Goal: Information Seeking & Learning: Learn about a topic

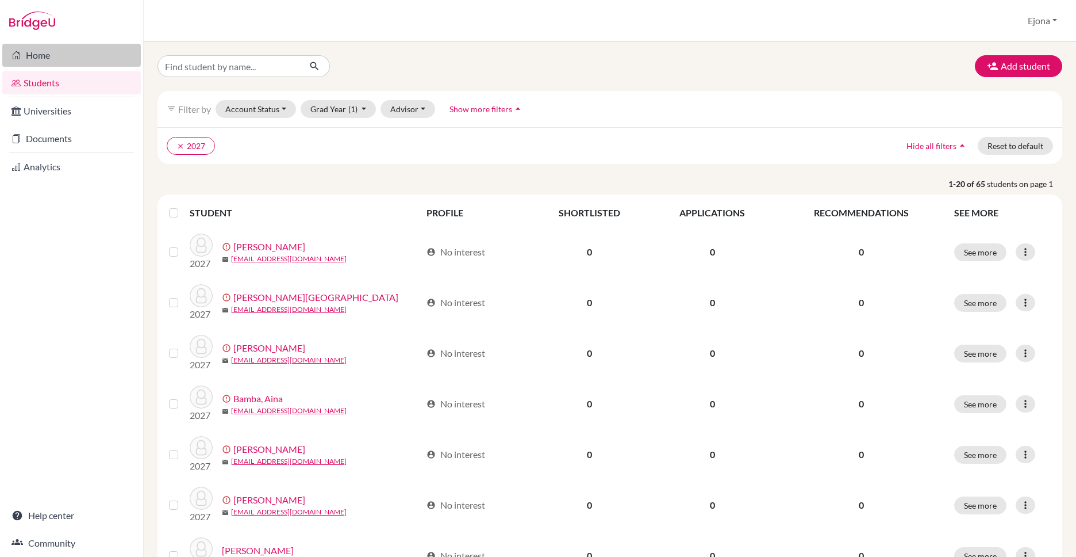
click at [35, 57] on link "Home" at bounding box center [71, 55] width 139 height 23
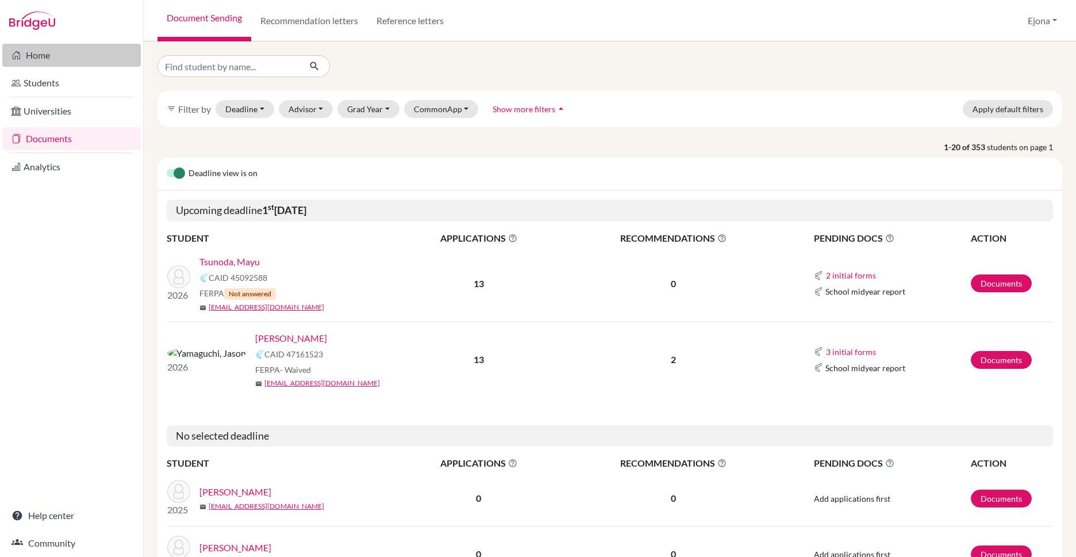
click at [71, 56] on link "Home" at bounding box center [71, 55] width 139 height 23
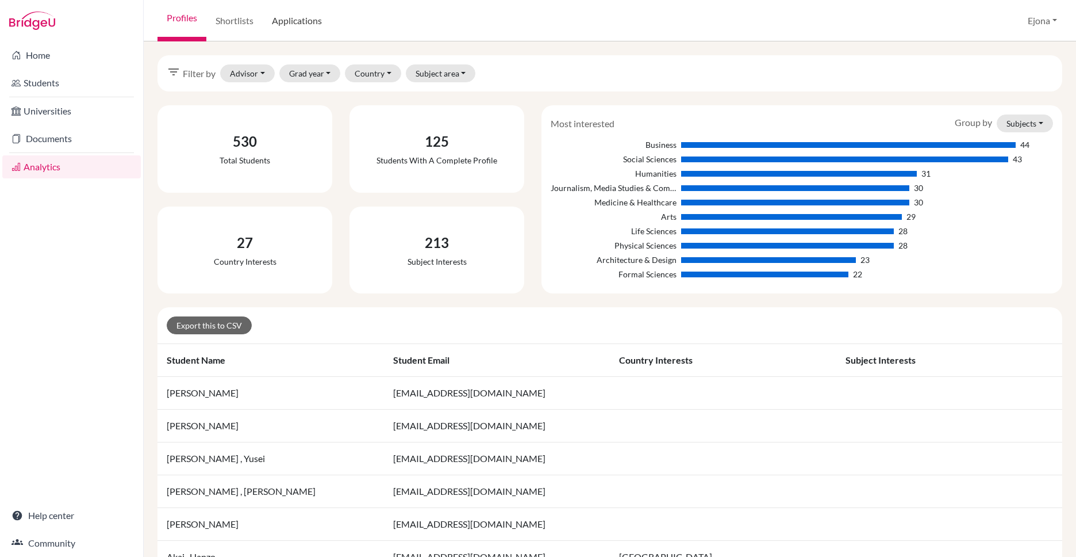
click at [310, 25] on link "Applications" at bounding box center [297, 20] width 68 height 41
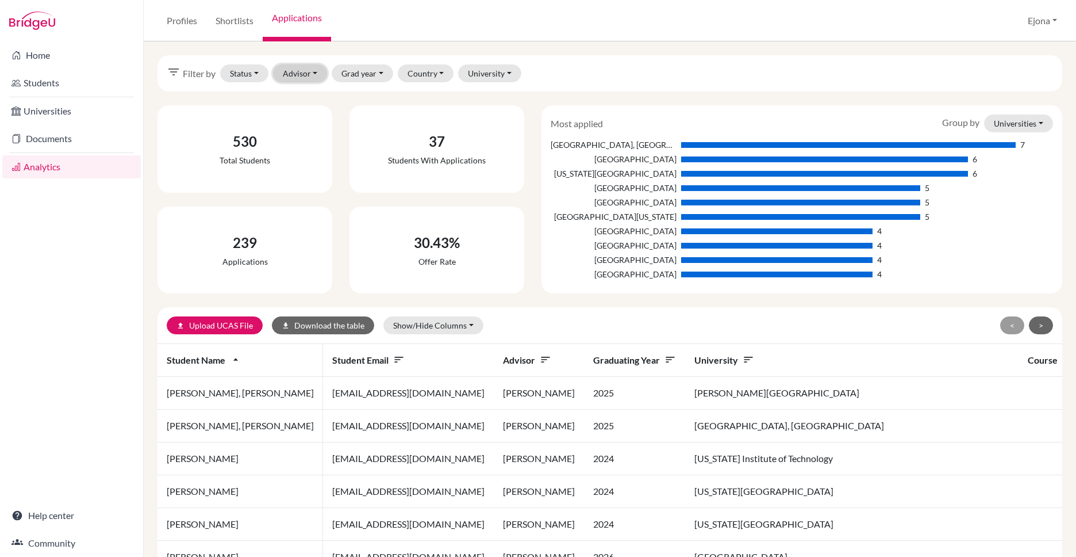
click at [296, 72] on button "Advisor" at bounding box center [300, 73] width 55 height 18
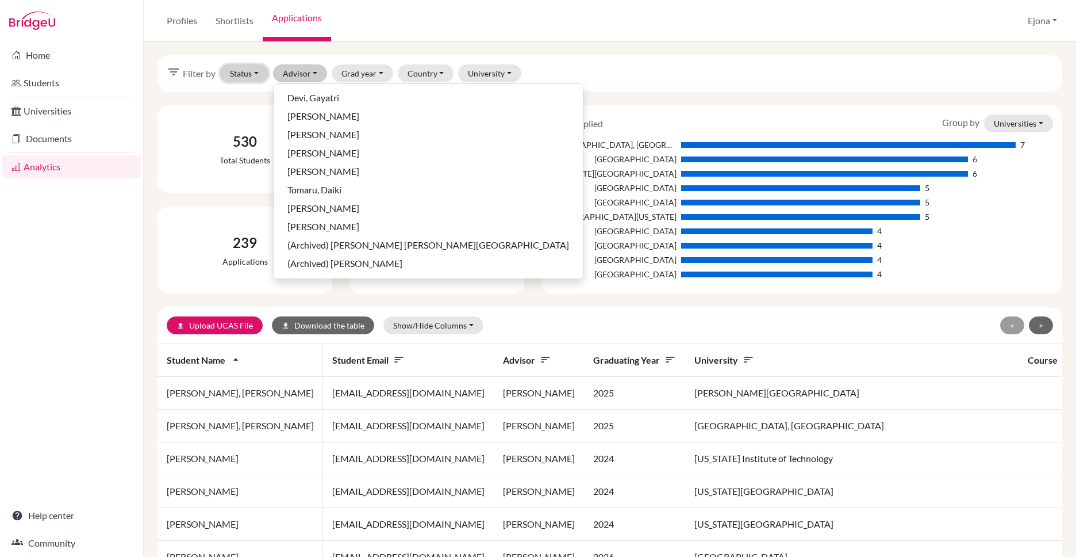
click at [244, 74] on button "Status" at bounding box center [244, 73] width 48 height 18
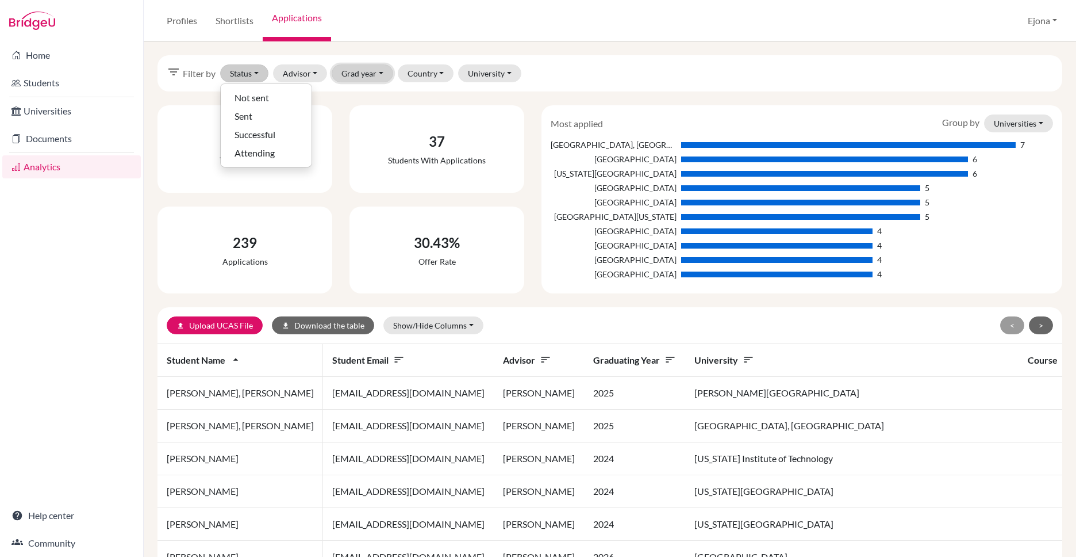
click at [357, 76] on button "Grad year" at bounding box center [363, 73] width 62 height 18
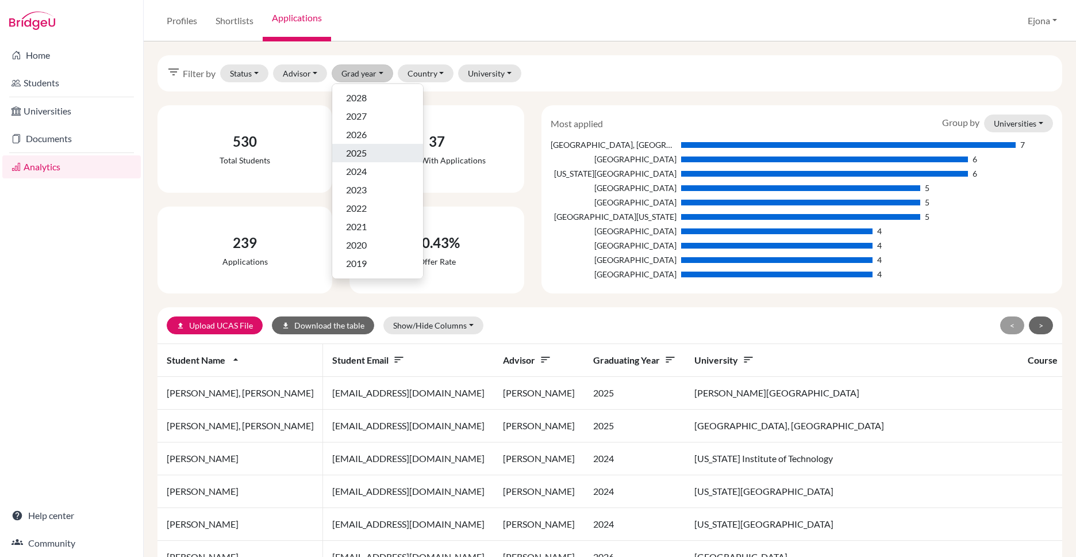
click at [369, 151] on div "2025" at bounding box center [377, 153] width 63 height 14
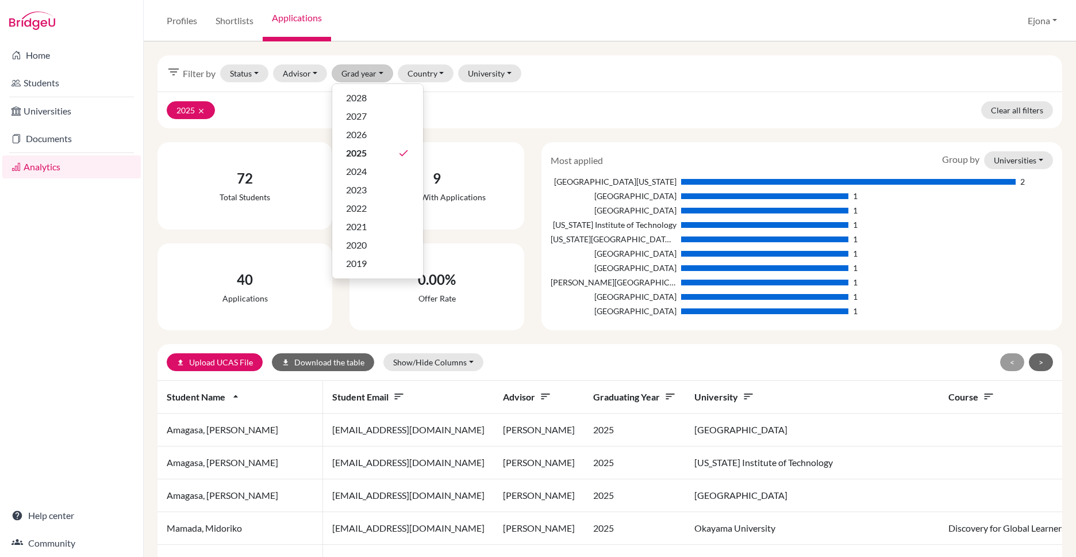
click at [733, 120] on div "2025 clear Clear all filters" at bounding box center [610, 109] width 905 height 37
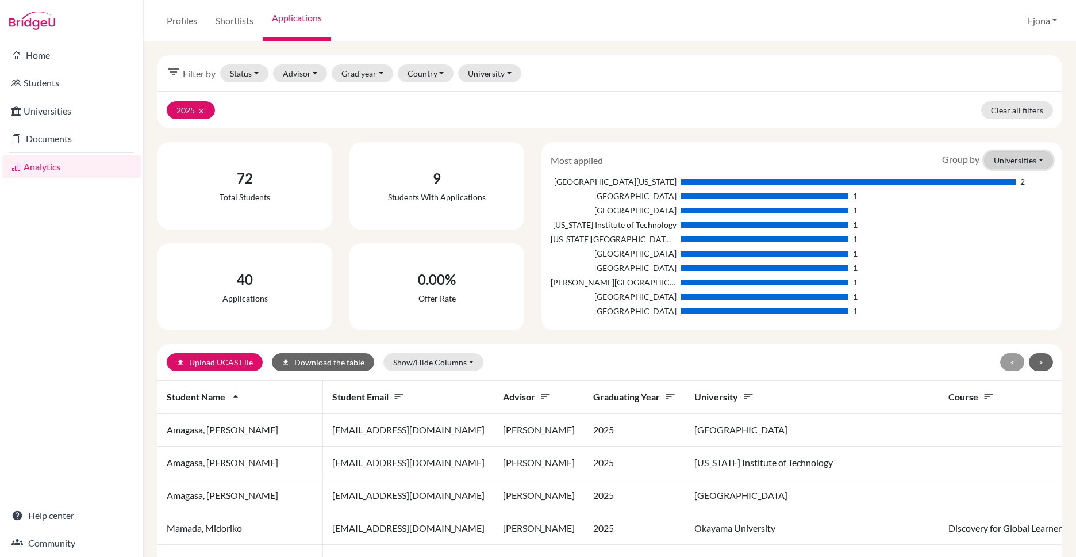
click at [1029, 155] on button "Universities" at bounding box center [1018, 160] width 69 height 18
click at [1004, 218] on button "Countries" at bounding box center [1006, 221] width 91 height 18
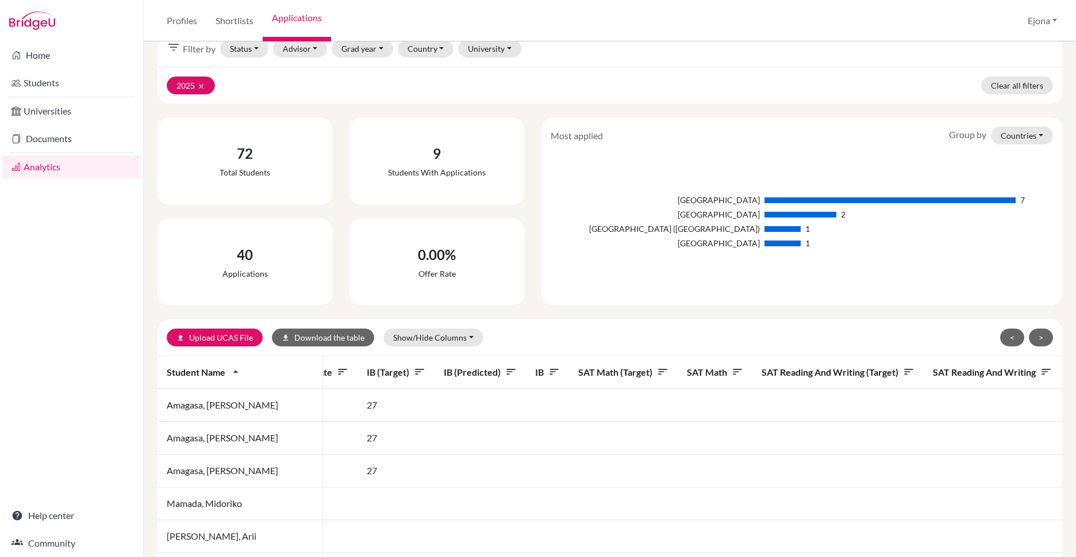
scroll to position [41, 0]
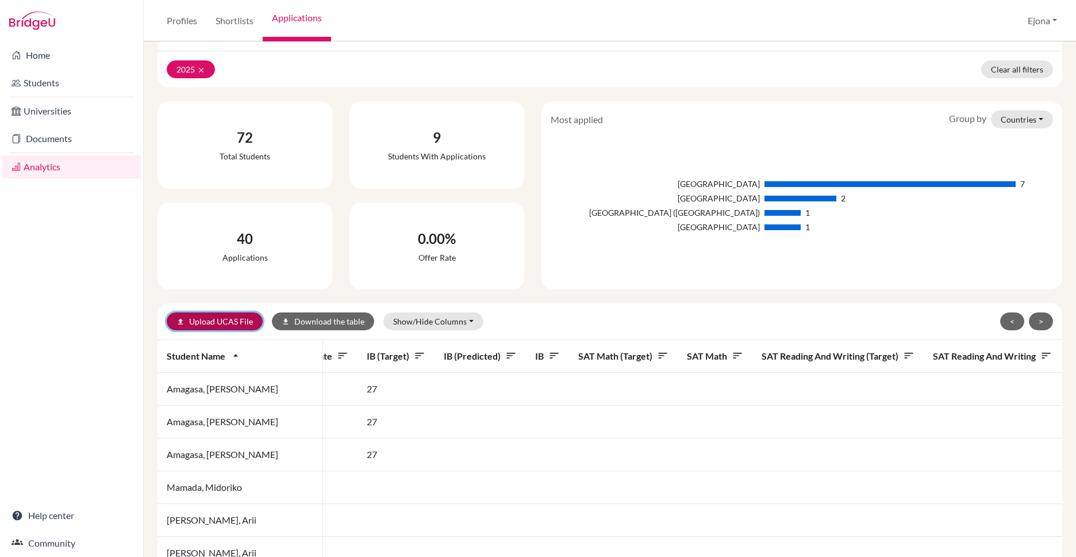
click at [238, 317] on link "upload Upload UCAS File" at bounding box center [215, 321] width 96 height 18
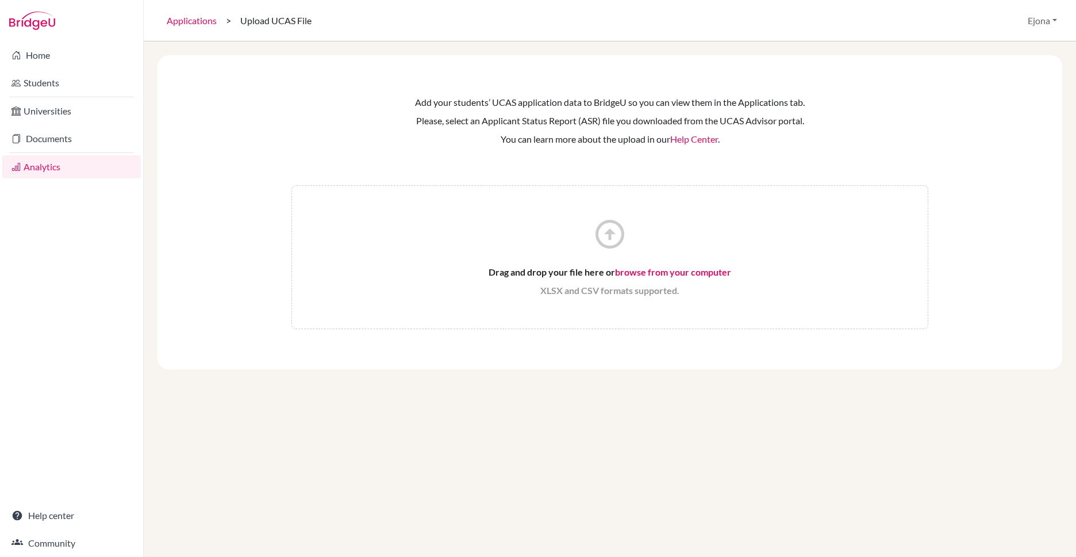
click at [700, 138] on link "Help Center" at bounding box center [694, 138] width 48 height 11
click at [193, 21] on link "Applications" at bounding box center [192, 20] width 68 height 41
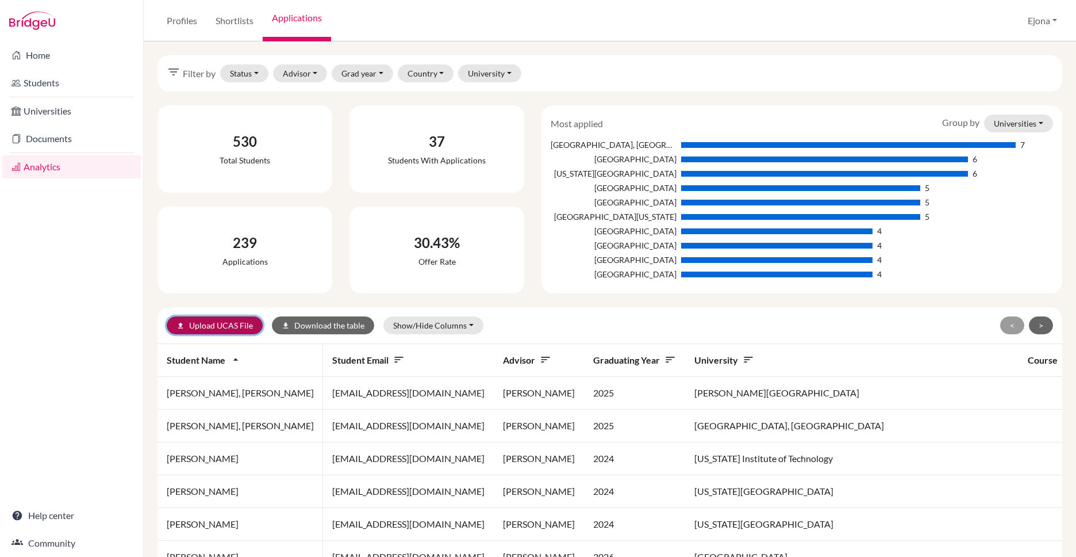
click at [232, 325] on link "upload Upload UCAS File" at bounding box center [215, 325] width 96 height 18
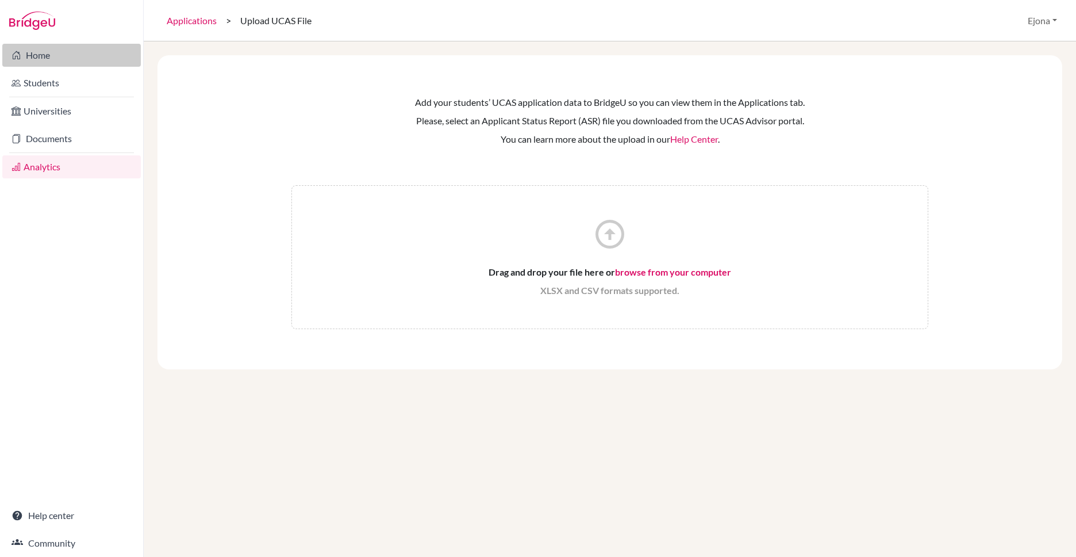
click at [60, 55] on link "Home" at bounding box center [71, 55] width 139 height 23
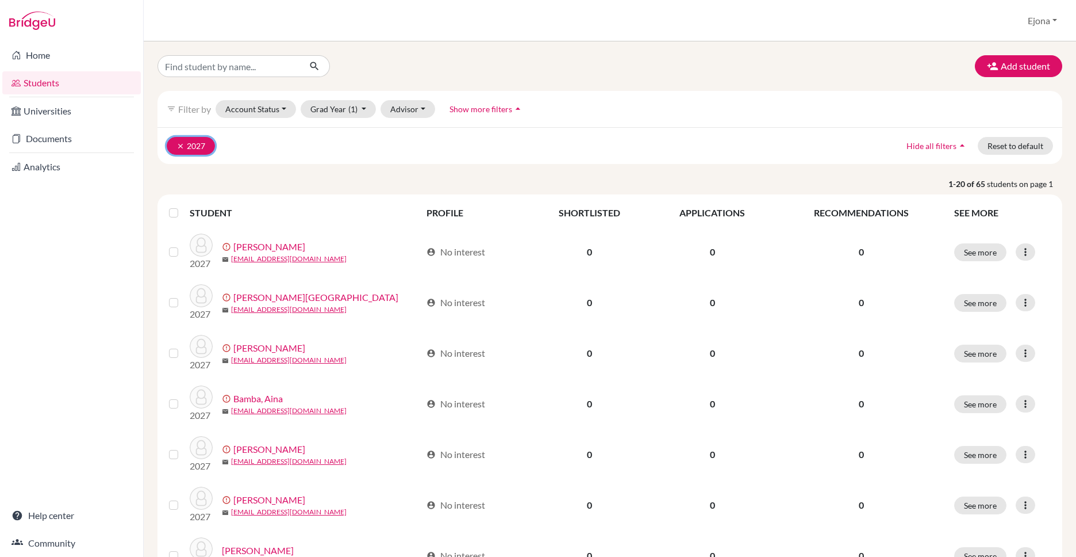
click at [175, 146] on button "clear 2027" at bounding box center [191, 146] width 48 height 18
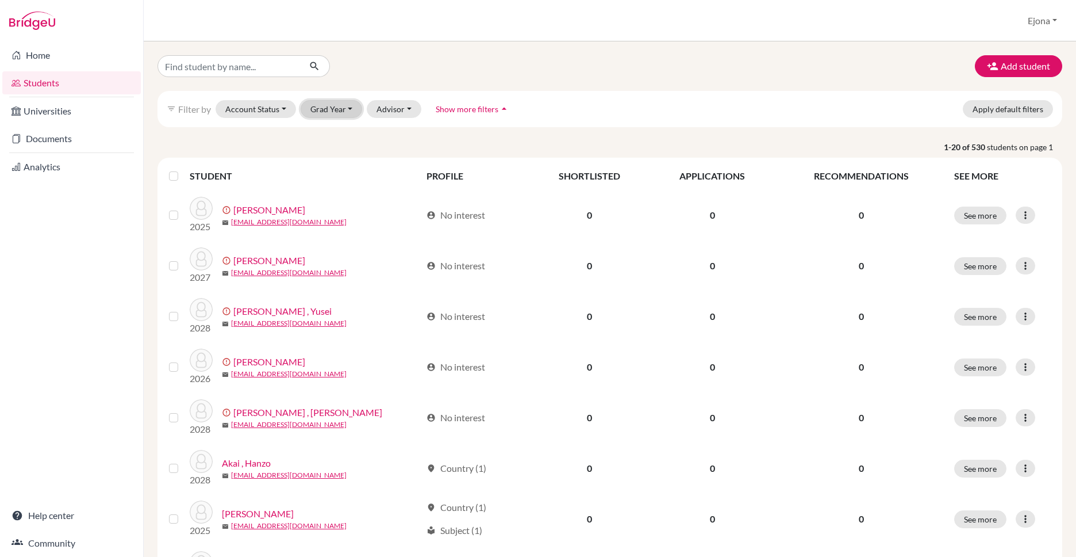
click at [329, 108] on button "Grad Year" at bounding box center [332, 109] width 62 height 18
click at [327, 172] on span "2026" at bounding box center [325, 170] width 21 height 14
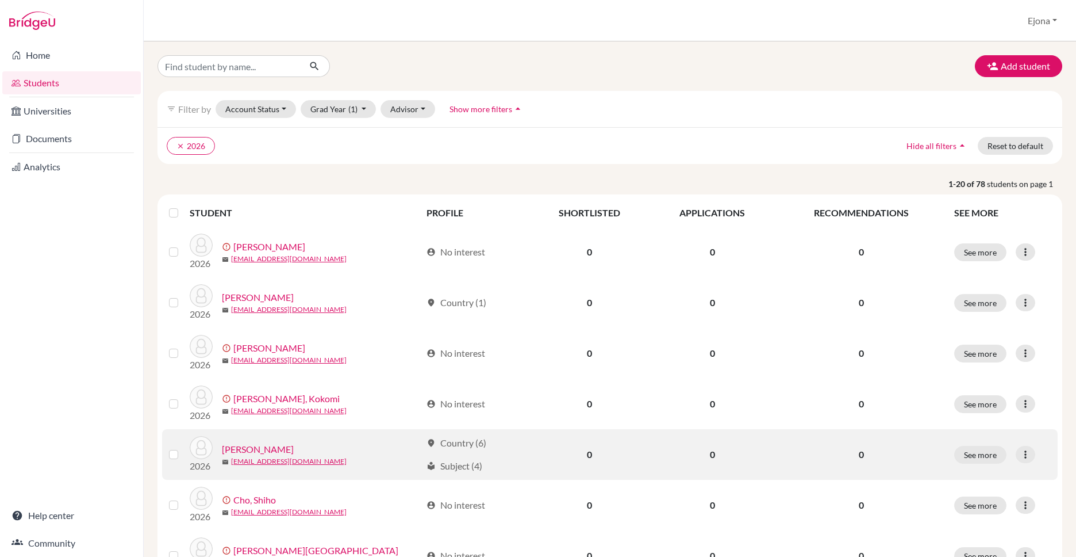
click at [255, 448] on link "Arai, Kanta" at bounding box center [258, 449] width 72 height 14
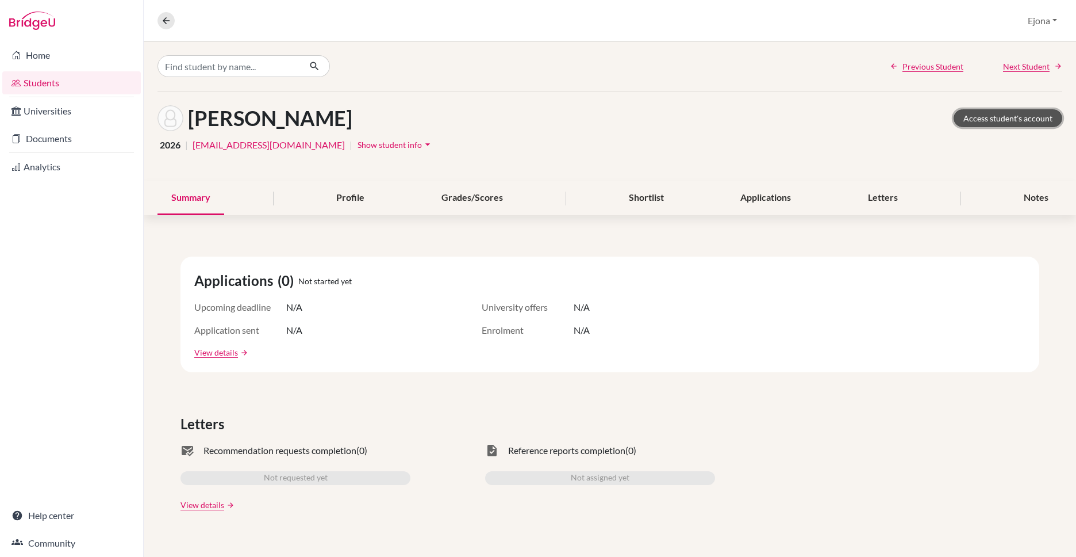
click at [1002, 117] on link "Access student's account" at bounding box center [1008, 118] width 109 height 18
click at [60, 139] on link "Documents" at bounding box center [71, 138] width 139 height 23
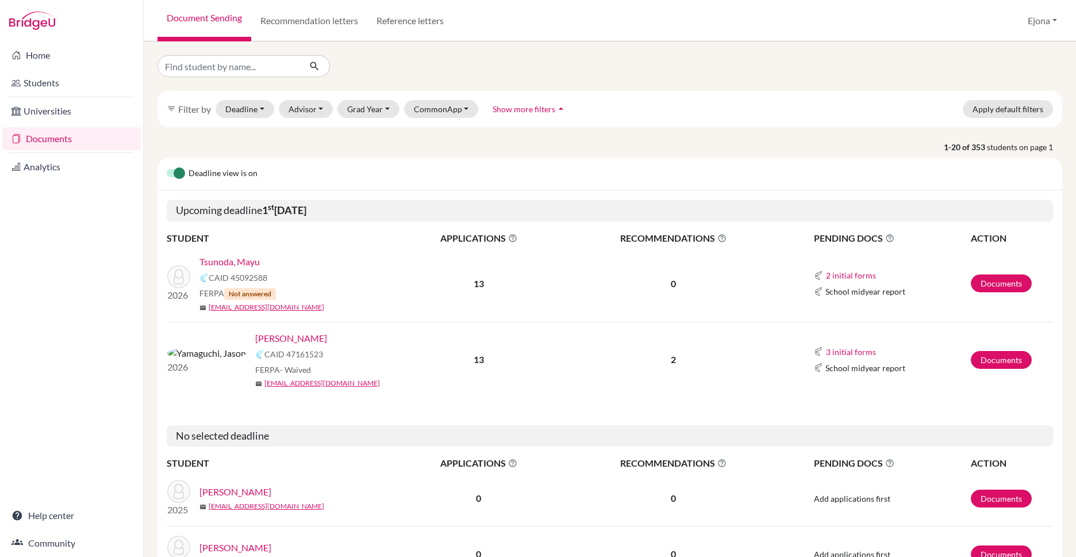
click at [258, 336] on link "[PERSON_NAME]" at bounding box center [291, 338] width 72 height 14
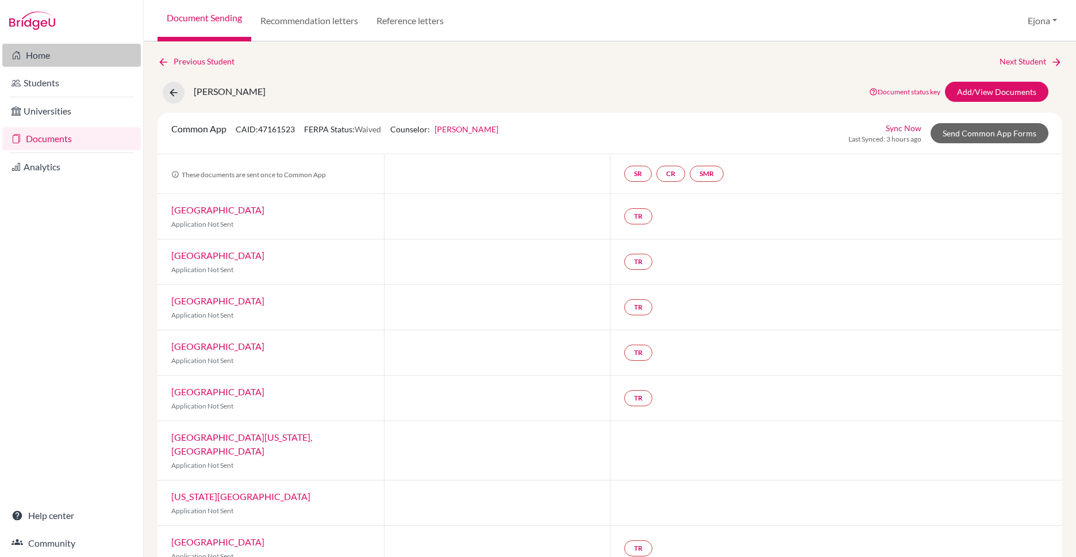
click at [68, 55] on link "Home" at bounding box center [71, 55] width 139 height 23
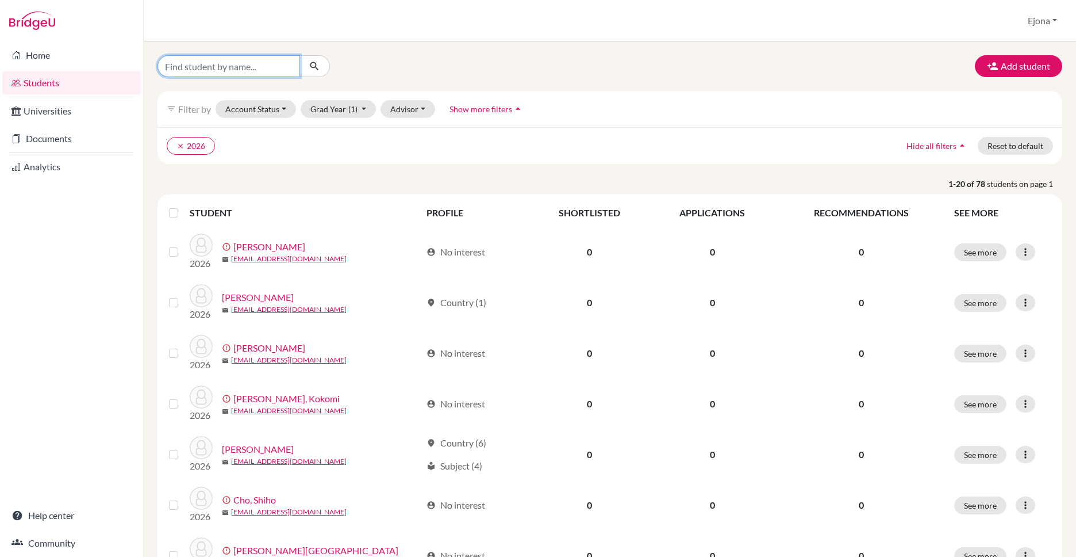
click at [238, 60] on input "Find student by name..." at bounding box center [229, 66] width 143 height 22
type input "[PERSON_NAME]"
click button "submit" at bounding box center [315, 66] width 30 height 22
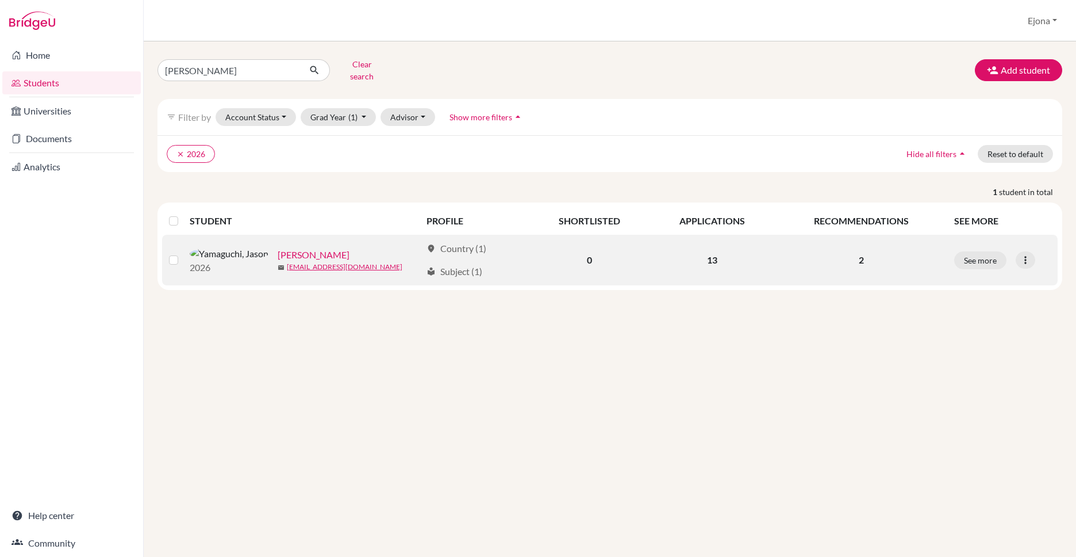
click at [285, 249] on link "[PERSON_NAME]" at bounding box center [314, 255] width 72 height 14
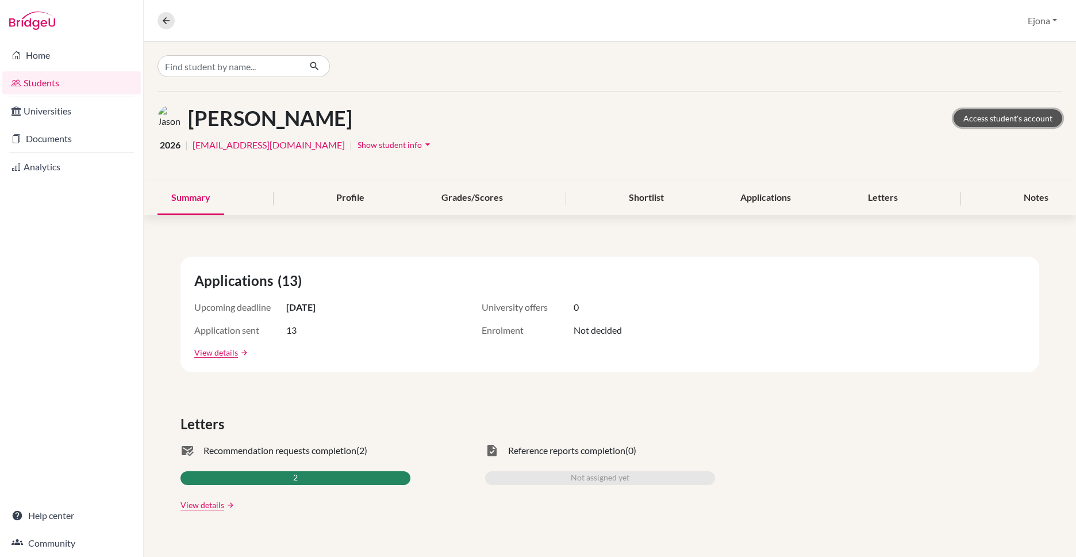
click at [971, 117] on link "Access student's account" at bounding box center [1008, 118] width 109 height 18
click at [66, 141] on link "Documents" at bounding box center [71, 138] width 139 height 23
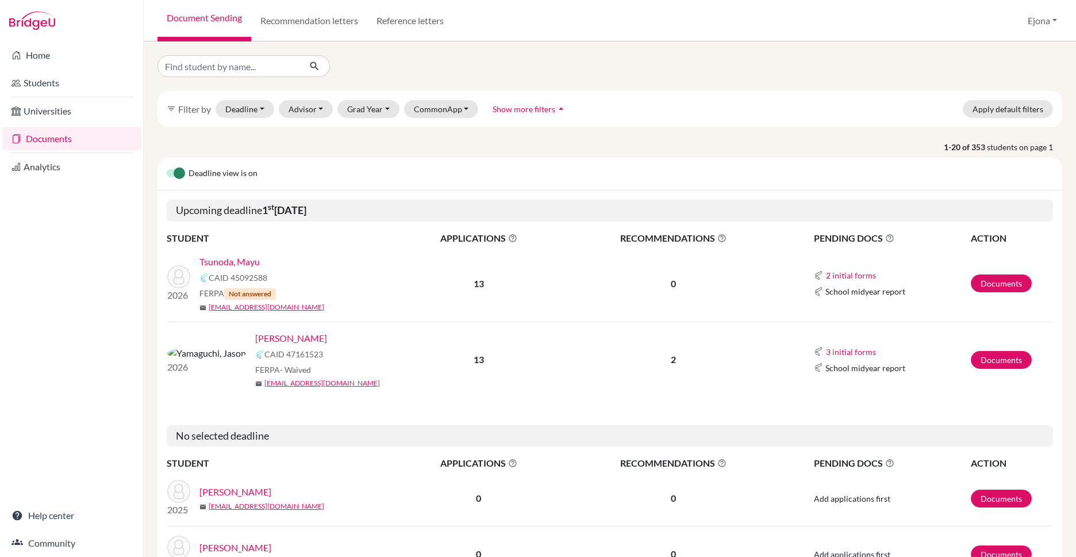
click at [255, 339] on link "[PERSON_NAME]" at bounding box center [291, 338] width 72 height 14
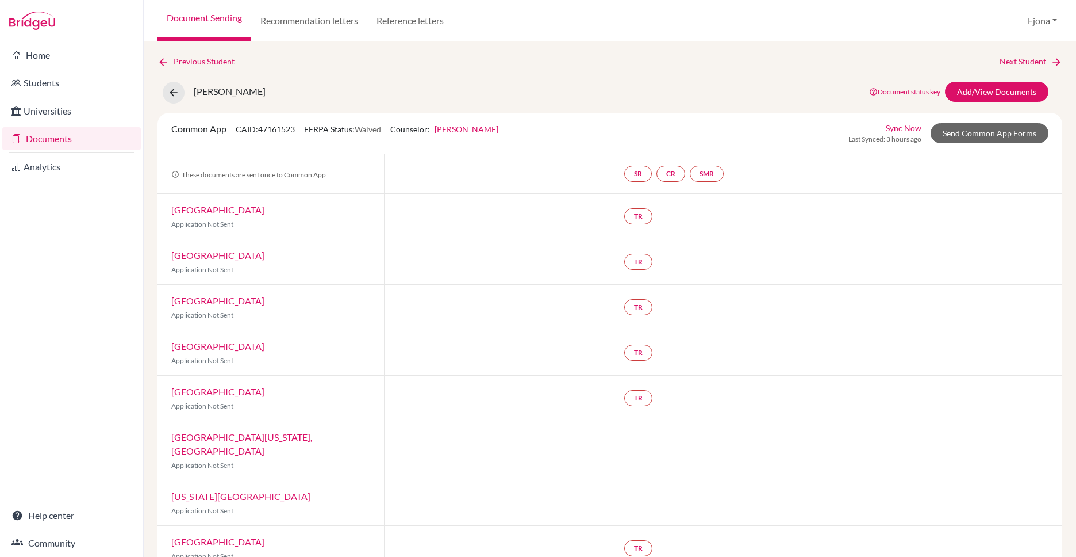
click at [911, 129] on link "Sync Now" at bounding box center [904, 128] width 36 height 12
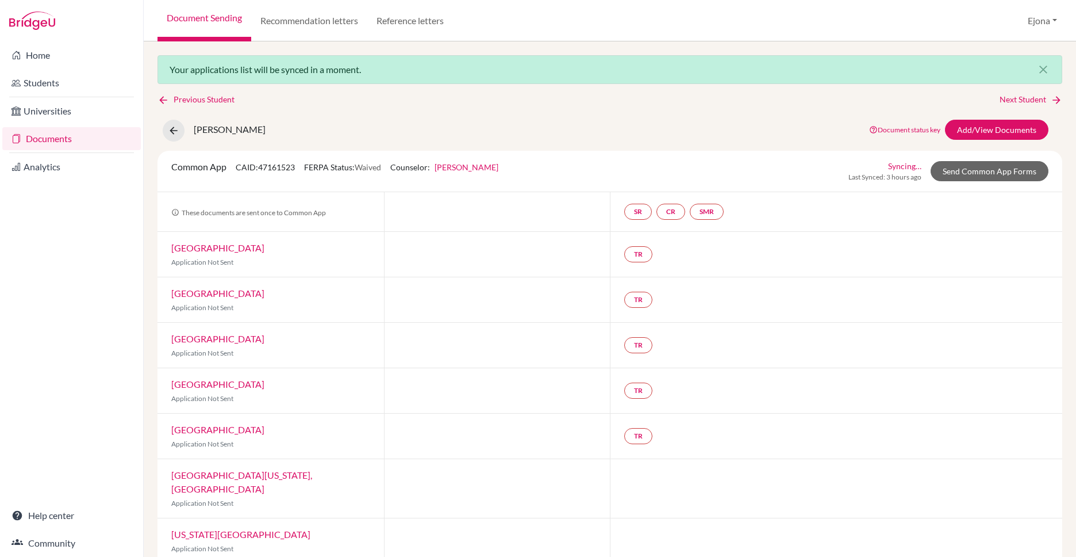
click at [634, 103] on div "Previous Student Next Student" at bounding box center [610, 99] width 905 height 13
click at [56, 139] on link "Documents" at bounding box center [71, 138] width 139 height 23
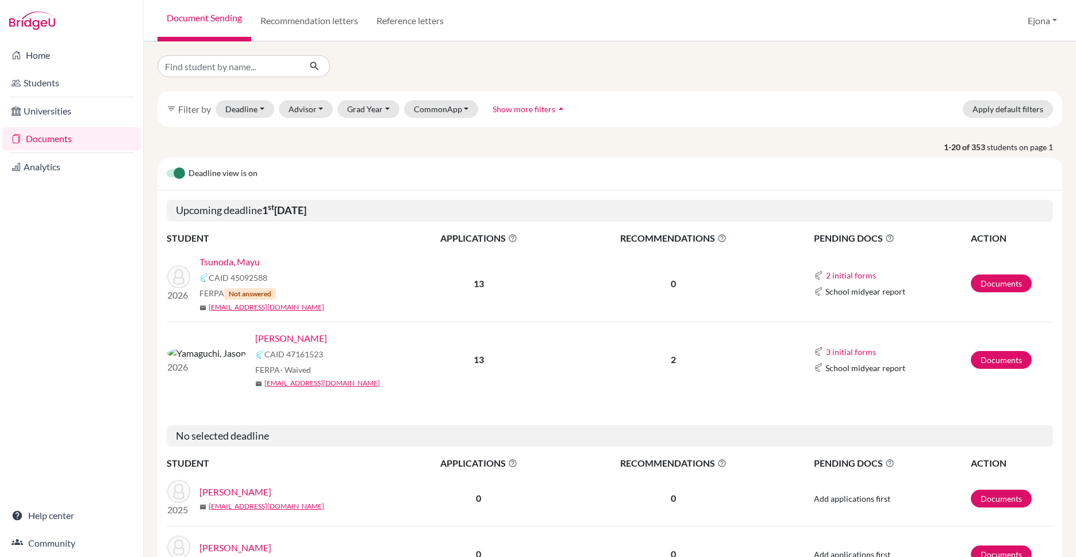
click at [167, 167] on label at bounding box center [167, 167] width 0 height 0
click at [175, 172] on input "checkbox" at bounding box center [171, 172] width 9 height 11
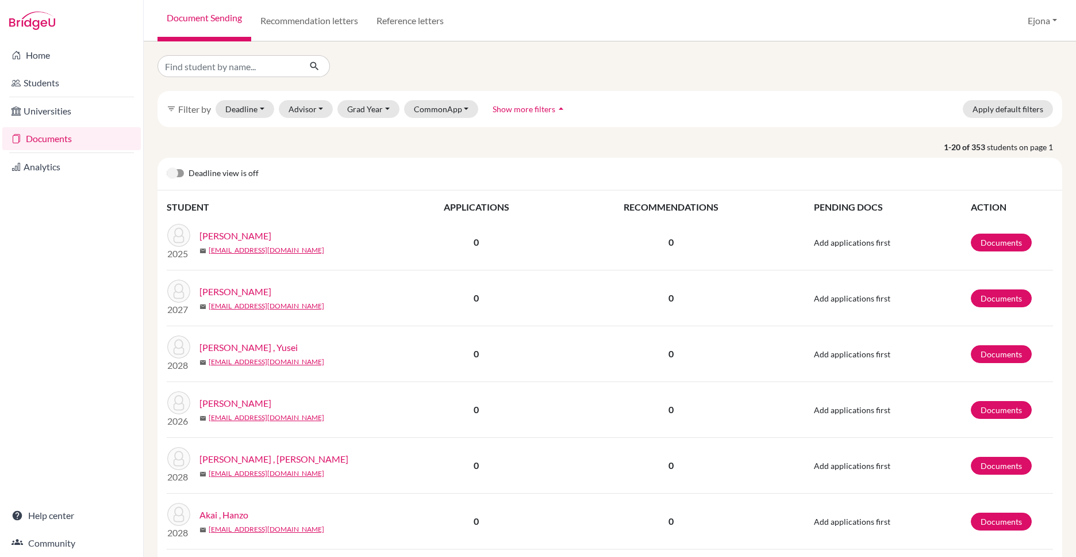
click at [167, 167] on label at bounding box center [167, 167] width 0 height 0
click at [176, 173] on input "checkbox" at bounding box center [171, 172] width 9 height 11
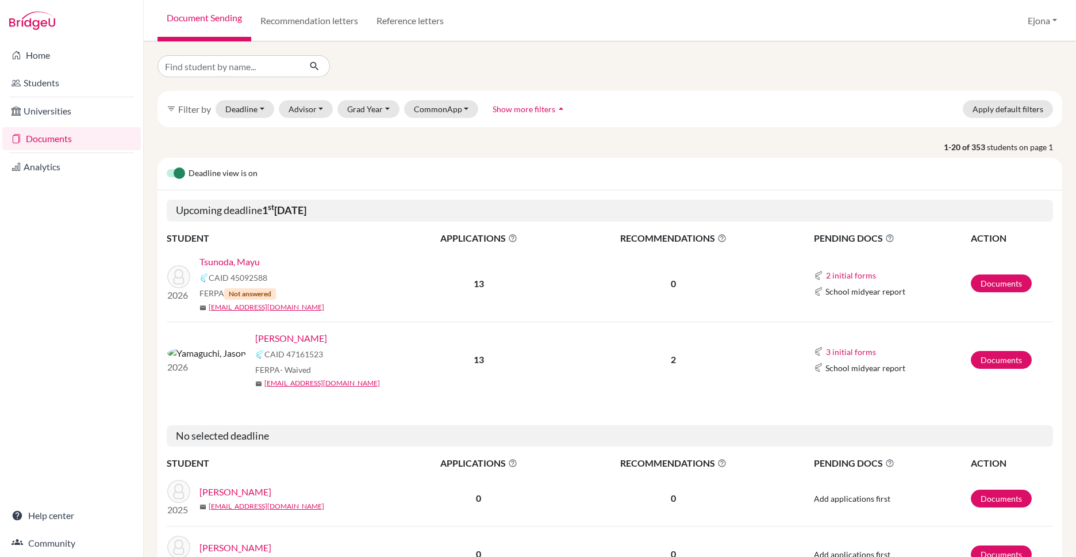
click at [512, 105] on span "Show more filters" at bounding box center [524, 109] width 63 height 10
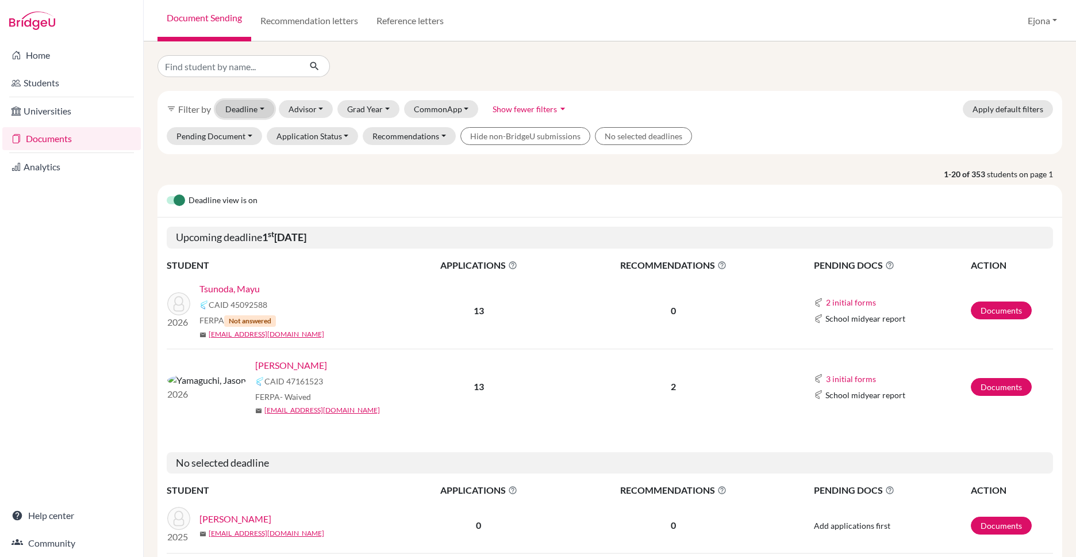
click at [258, 108] on button "Deadline - Select a date range Or double click for a single date selection Toda…" at bounding box center [245, 109] width 59 height 18
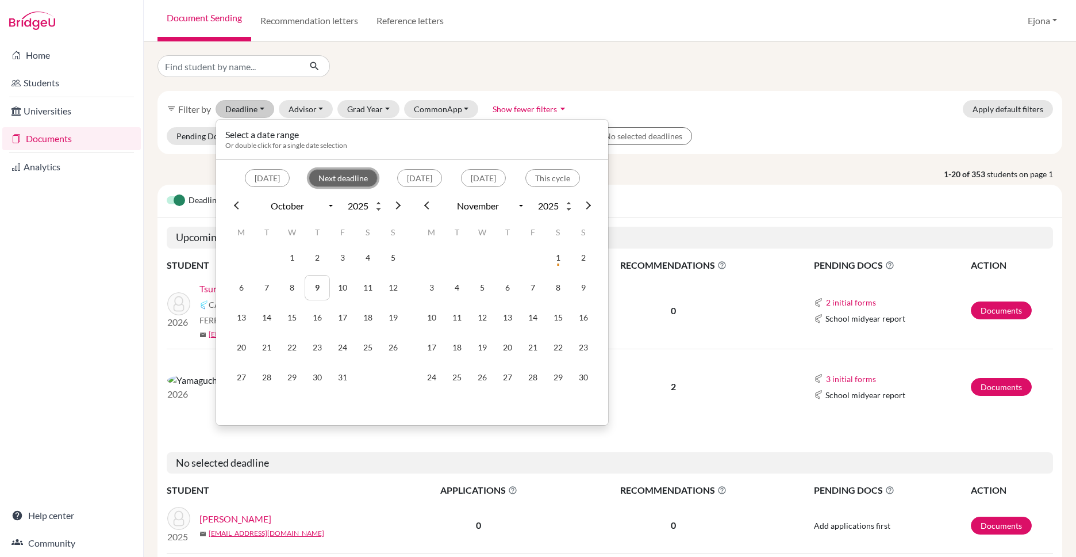
click at [331, 178] on button "Next deadline" at bounding box center [343, 178] width 69 height 18
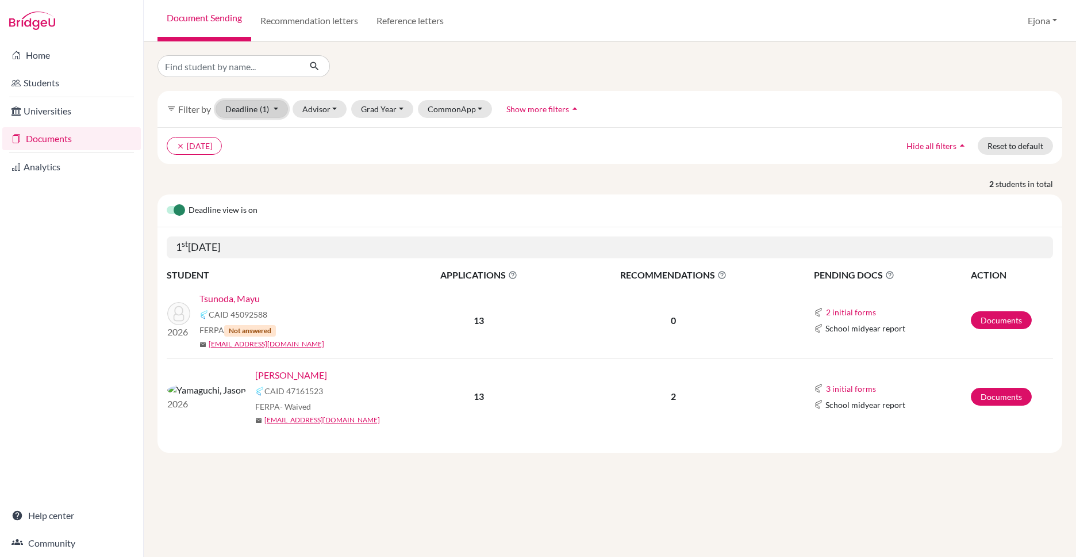
click at [255, 109] on button "Deadline (1) 11/01/2025 - 11/01/2025 Select a date range Or double click for a …" at bounding box center [252, 109] width 72 height 18
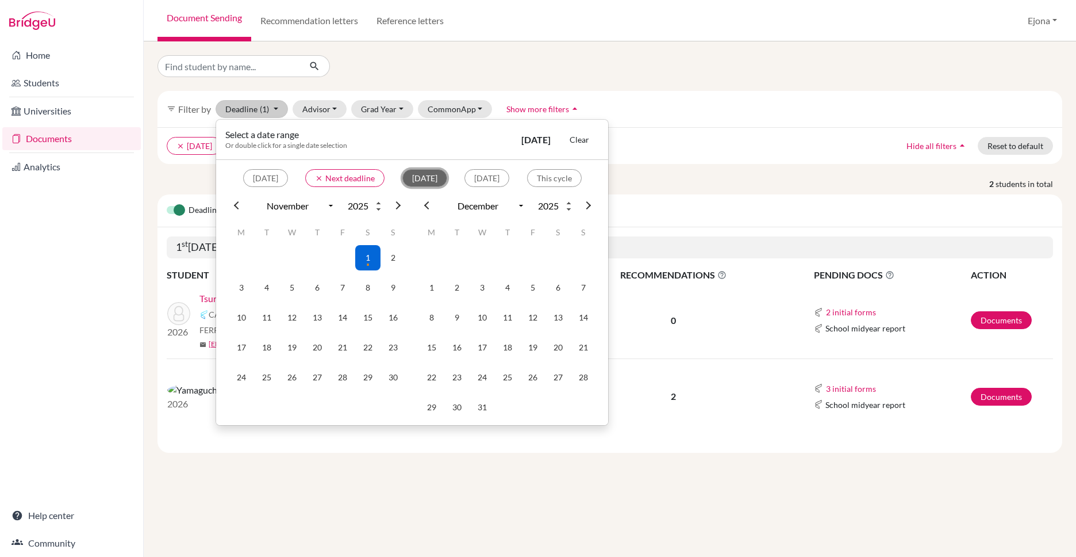
click at [424, 176] on button "Within 2 weeks" at bounding box center [424, 178] width 45 height 18
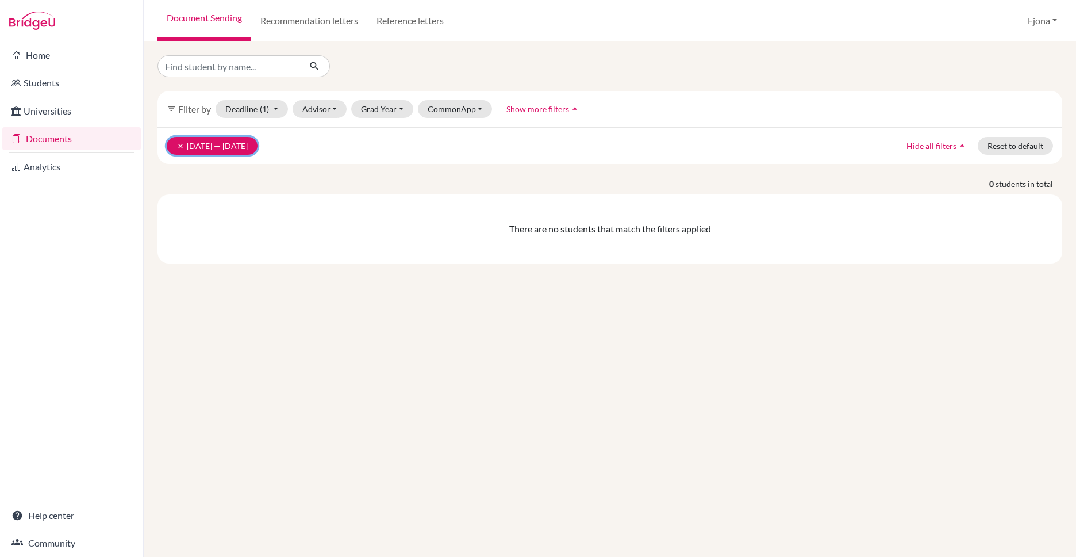
click at [180, 144] on icon "clear" at bounding box center [181, 146] width 8 height 8
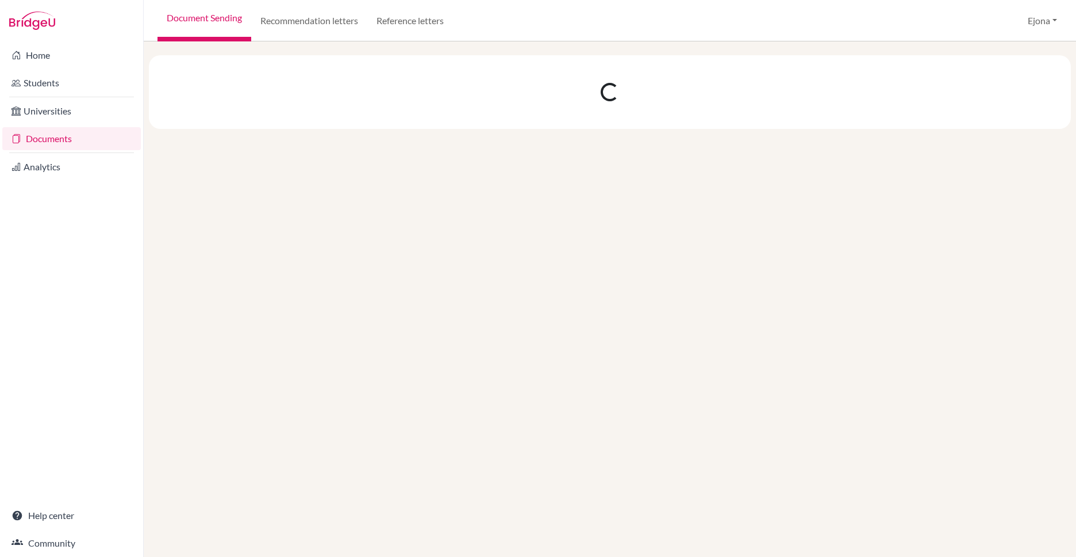
select select "10"
select select "11"
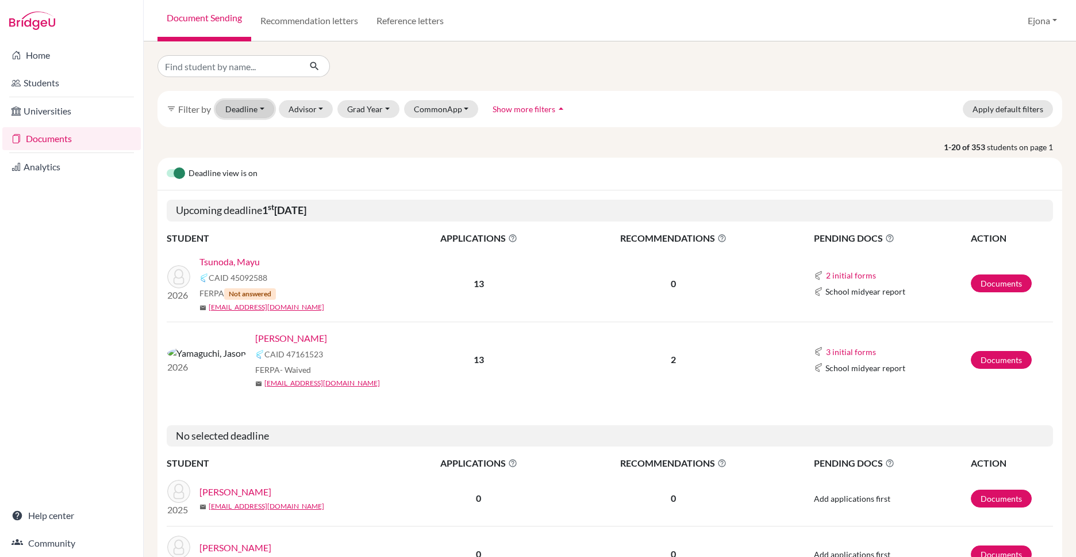
click at [265, 111] on button "Deadline - Select a date range Or double click for a single date selection Toda…" at bounding box center [245, 109] width 59 height 18
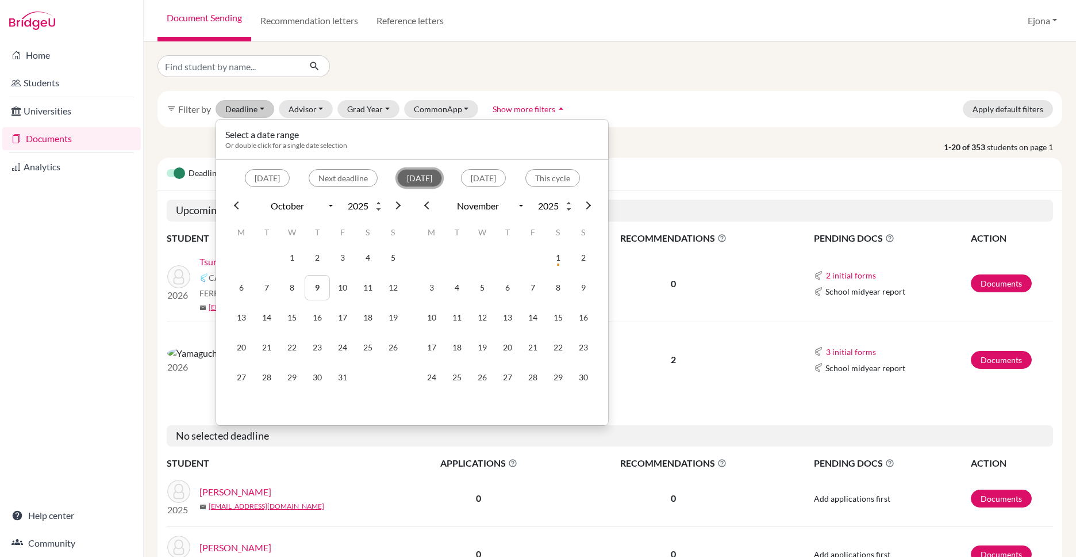
click at [402, 178] on button "Within 2 weeks" at bounding box center [419, 178] width 45 height 18
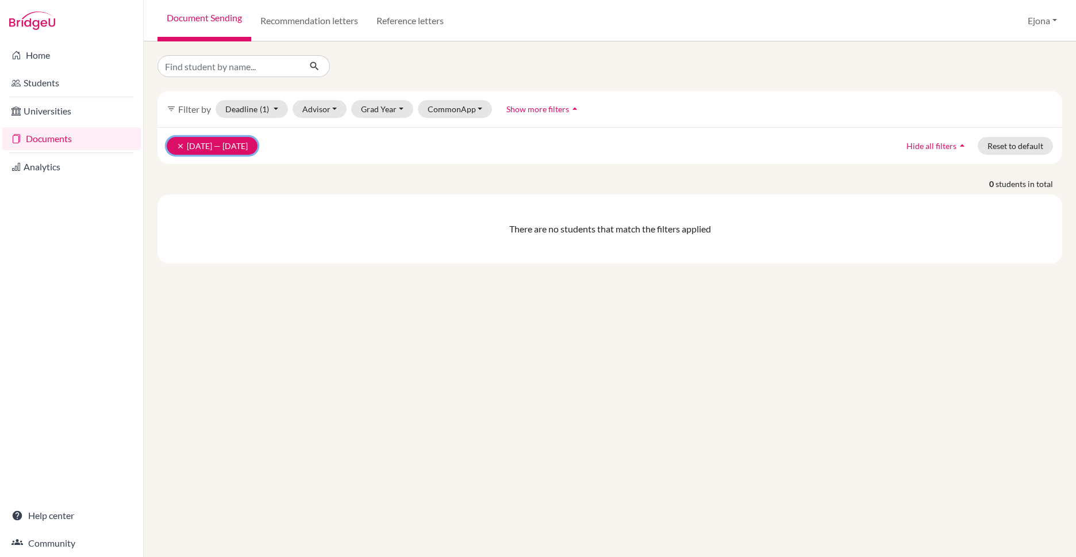
click at [178, 144] on icon "clear" at bounding box center [181, 146] width 8 height 8
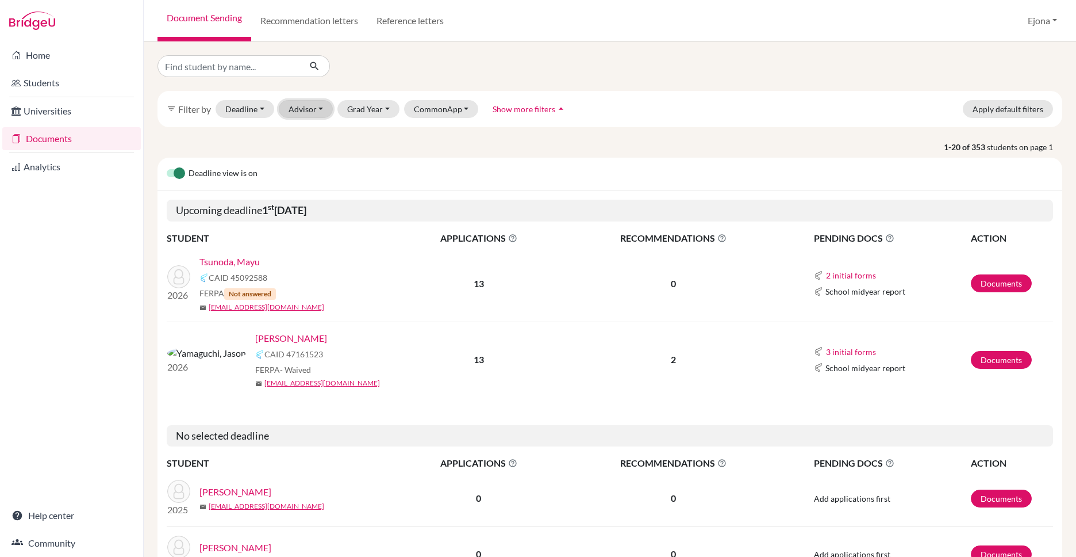
click at [309, 106] on button "Advisor" at bounding box center [306, 109] width 55 height 18
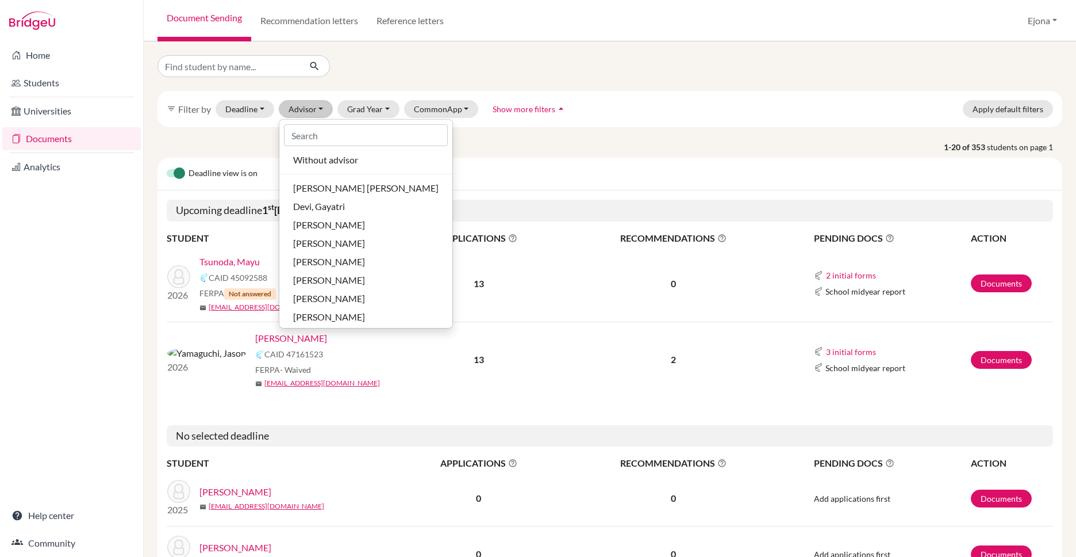
click at [485, 55] on div at bounding box center [610, 66] width 922 height 22
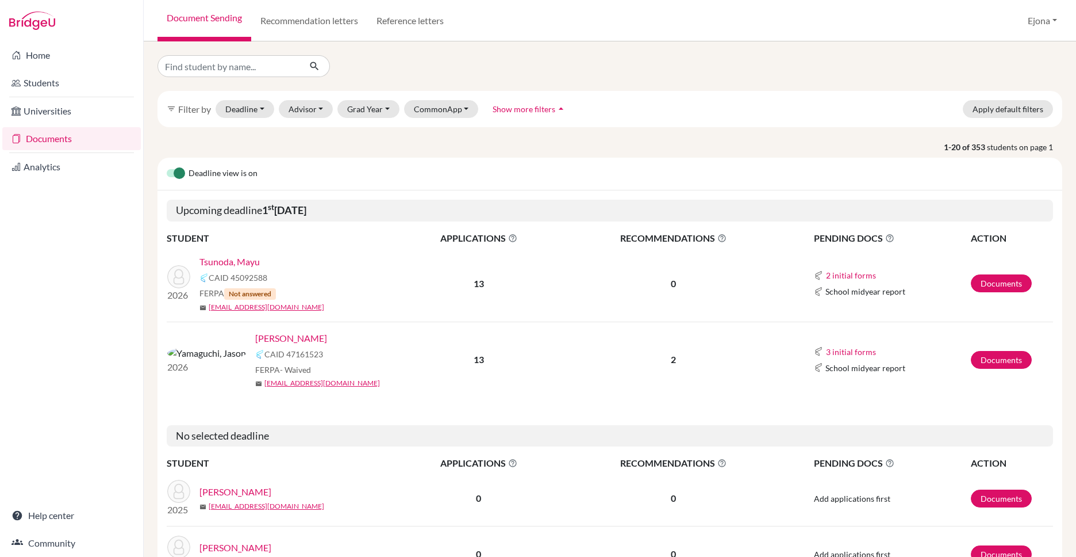
click at [539, 107] on span "Show more filters" at bounding box center [524, 109] width 63 height 10
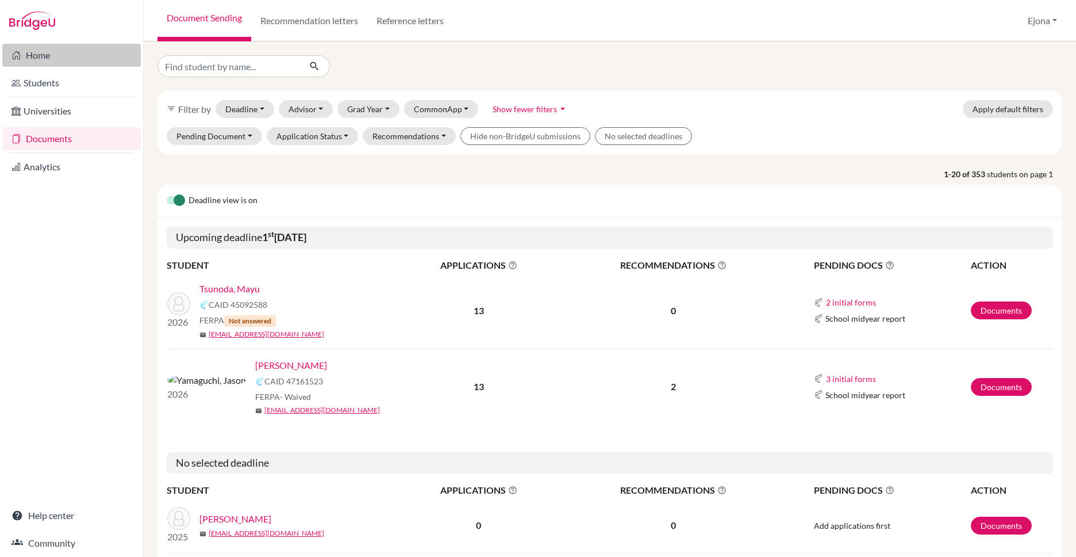
click at [101, 56] on link "Home" at bounding box center [71, 55] width 139 height 23
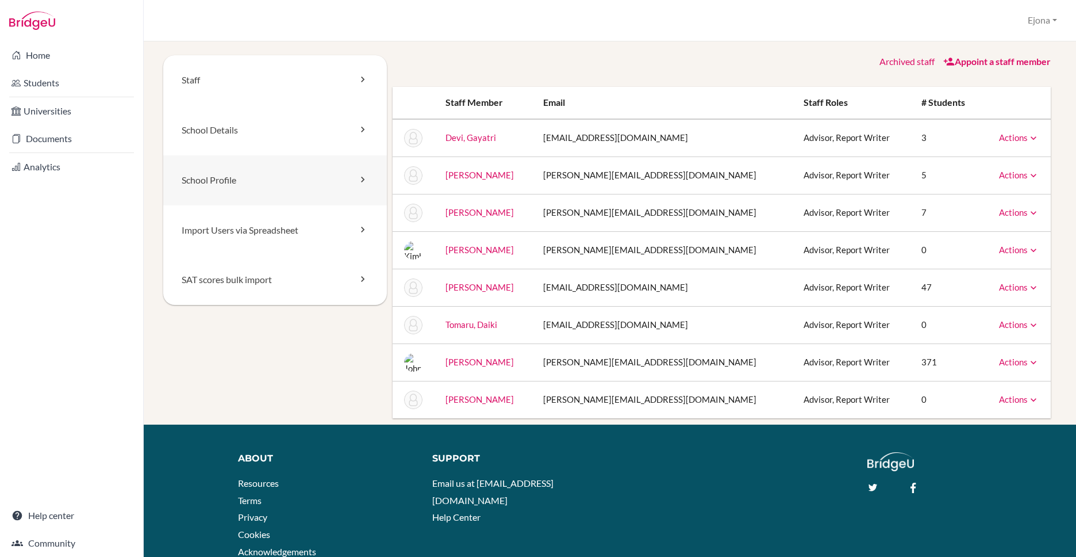
click at [285, 179] on link "School Profile" at bounding box center [275, 180] width 224 height 50
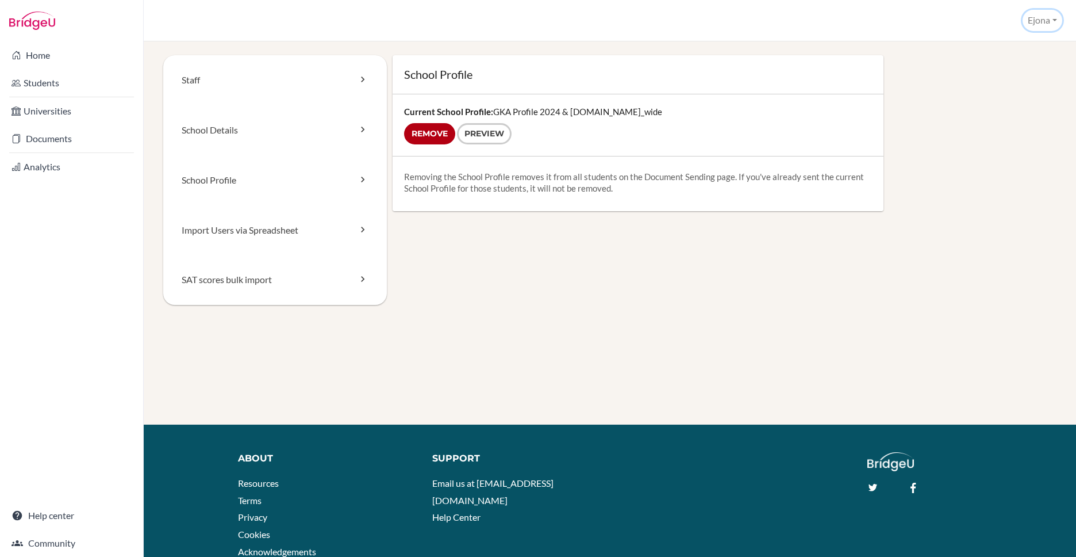
click at [1050, 23] on button "Ejona" at bounding box center [1043, 20] width 40 height 21
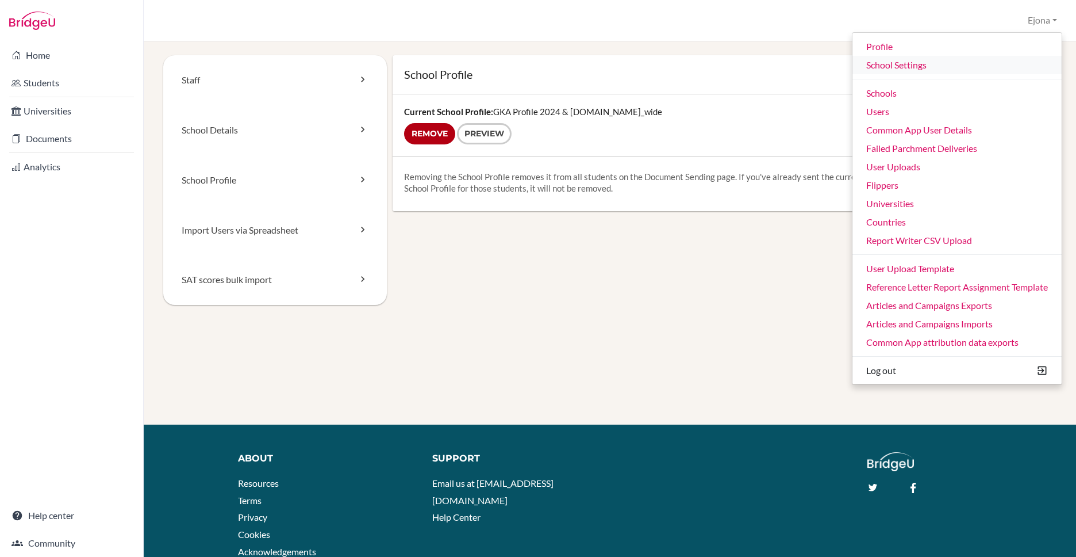
click at [910, 68] on link "School Settings" at bounding box center [957, 65] width 209 height 18
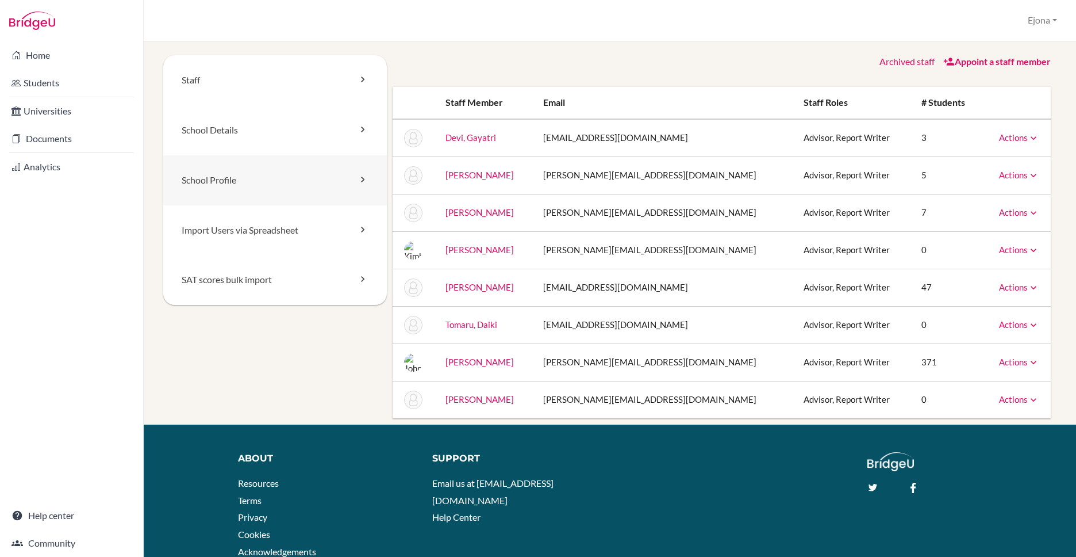
click at [224, 179] on link "School Profile" at bounding box center [275, 180] width 224 height 50
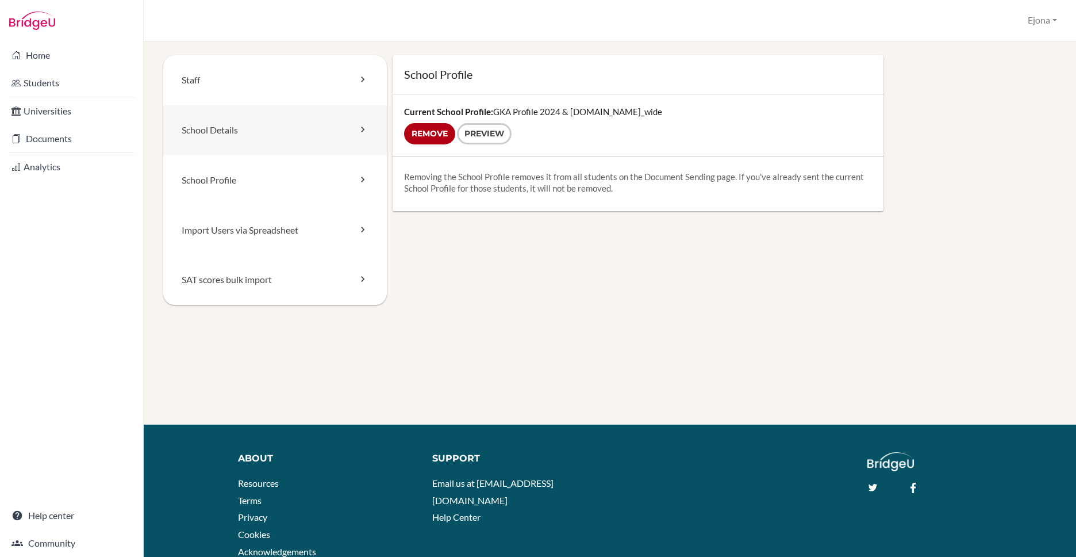
click at [331, 129] on link "School Details" at bounding box center [275, 130] width 224 height 50
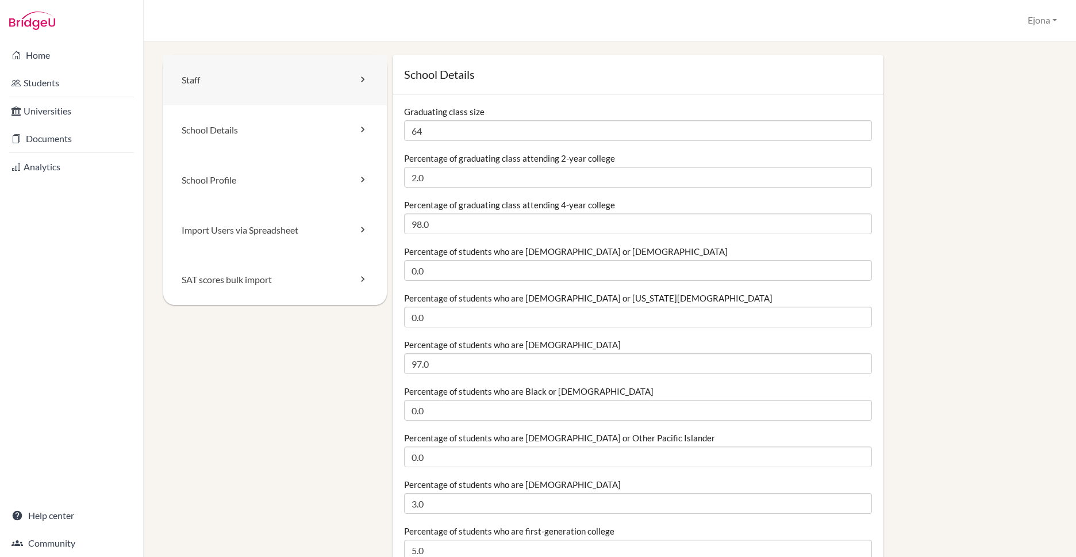
click at [269, 80] on link "Staff" at bounding box center [275, 80] width 224 height 50
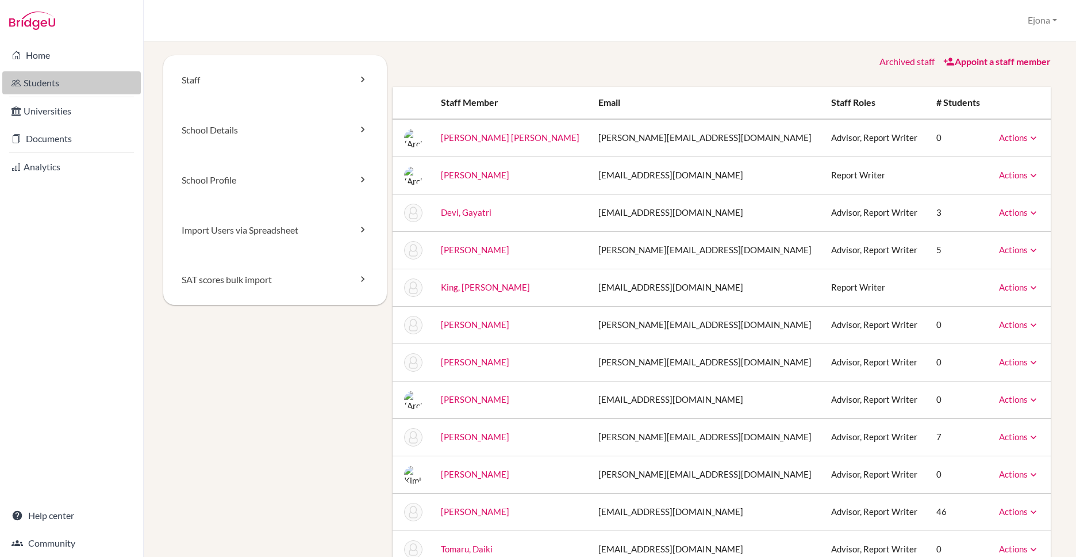
click at [30, 79] on link "Students" at bounding box center [71, 82] width 139 height 23
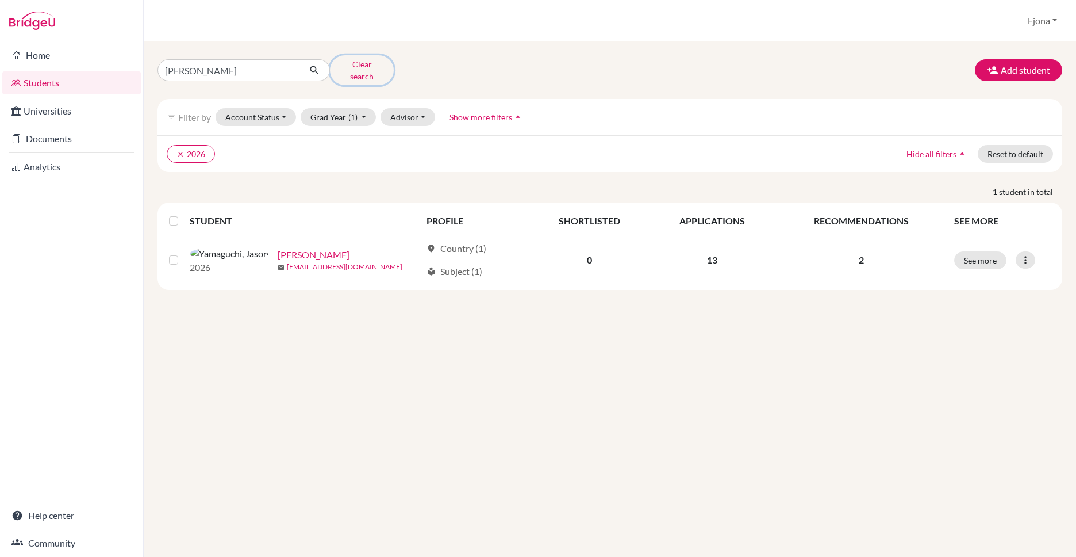
click at [358, 61] on button "Clear search" at bounding box center [362, 70] width 64 height 30
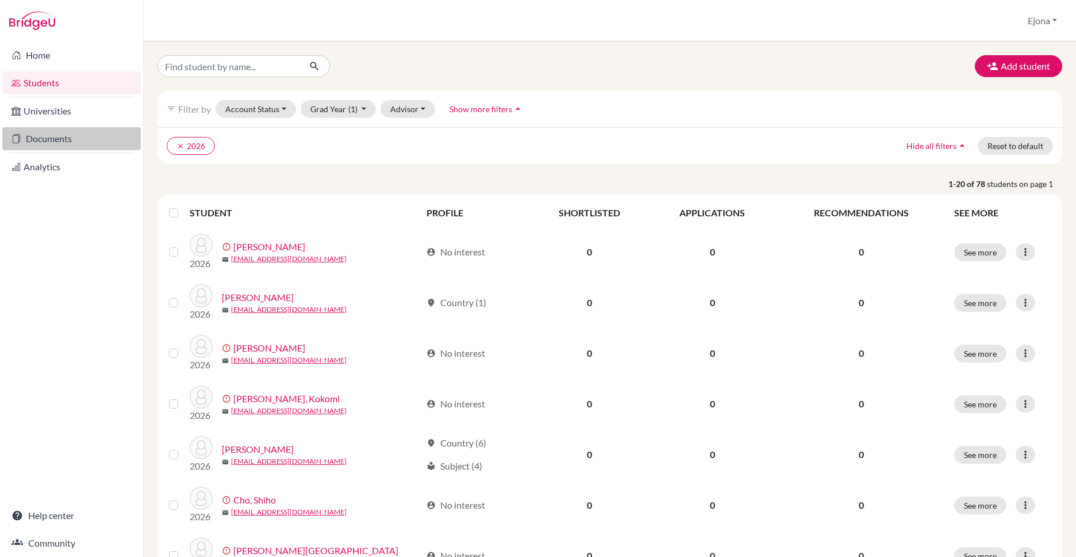
click at [77, 139] on link "Documents" at bounding box center [71, 138] width 139 height 23
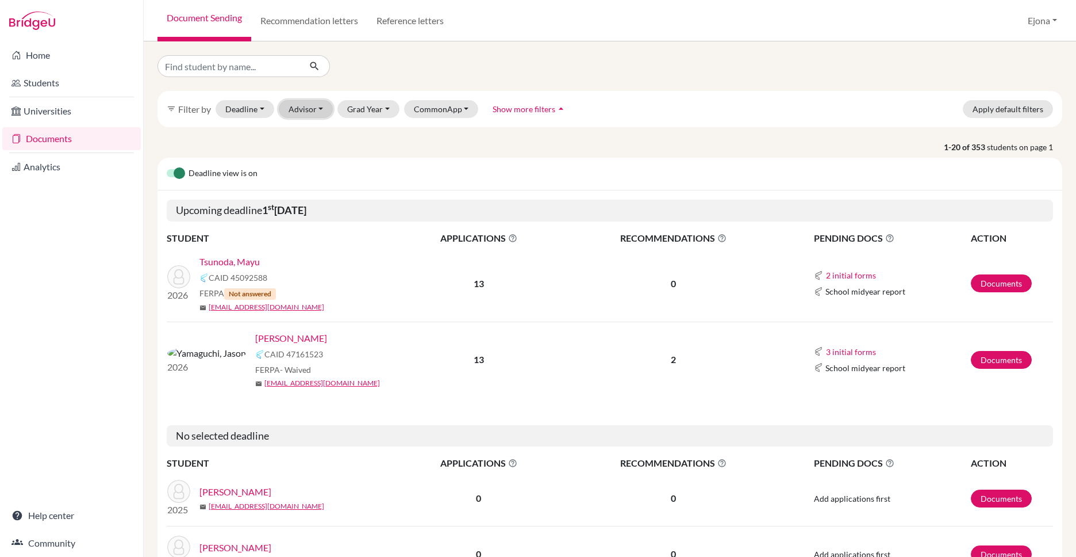
click at [311, 104] on button "Advisor" at bounding box center [306, 109] width 55 height 18
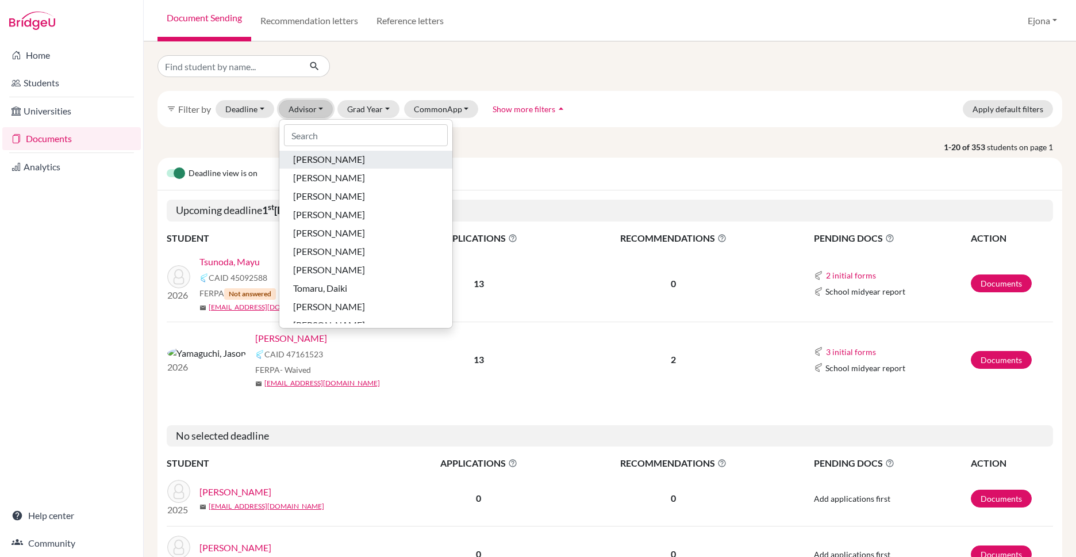
scroll to position [76, 0]
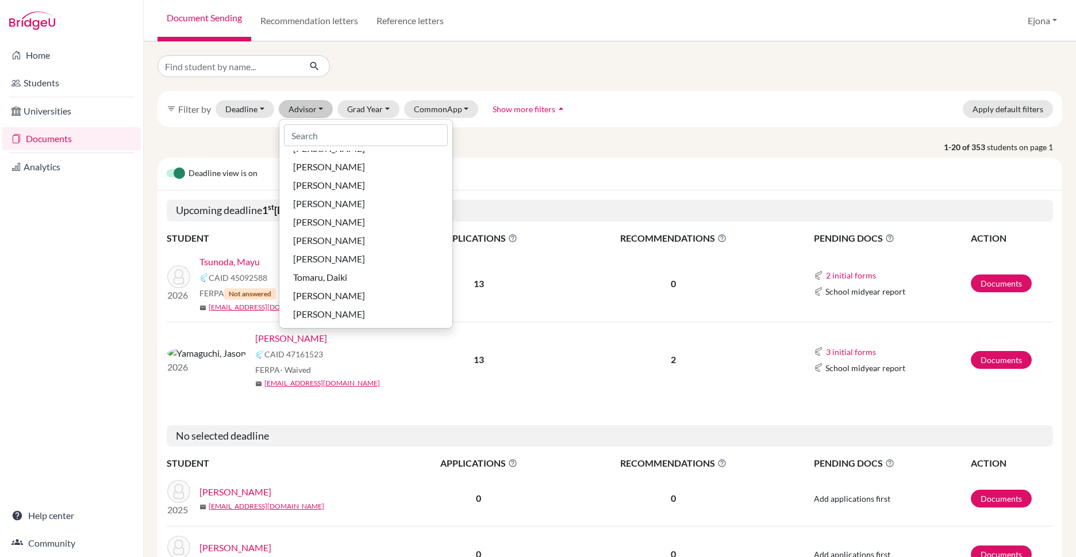
click at [382, 69] on div at bounding box center [303, 66] width 308 height 22
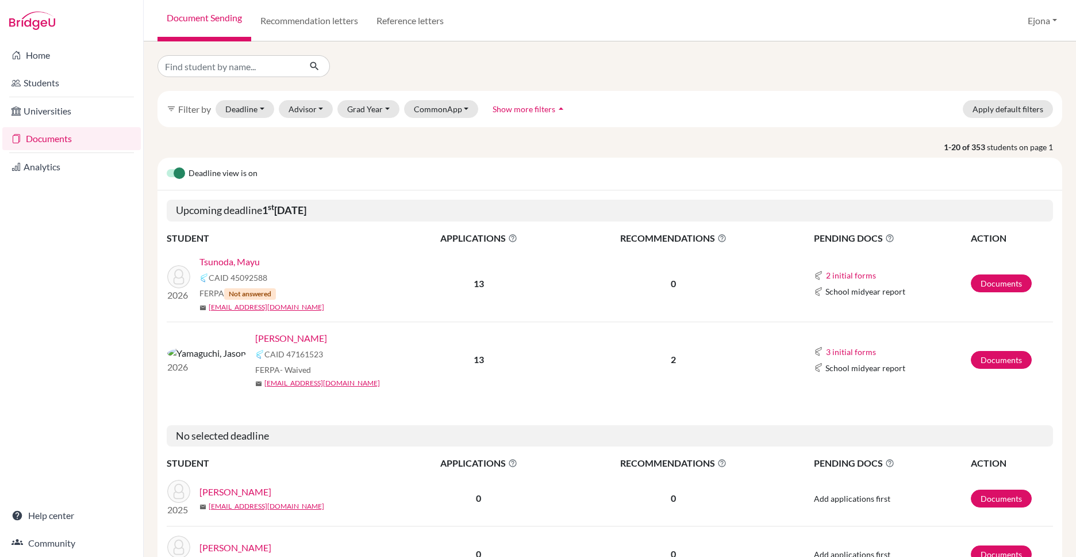
click at [772, 7] on div "Document Sending Recommendation letters Reference letters Ejona Profile School …" at bounding box center [610, 20] width 933 height 41
click at [1030, 24] on button "Ejona" at bounding box center [1043, 21] width 40 height 22
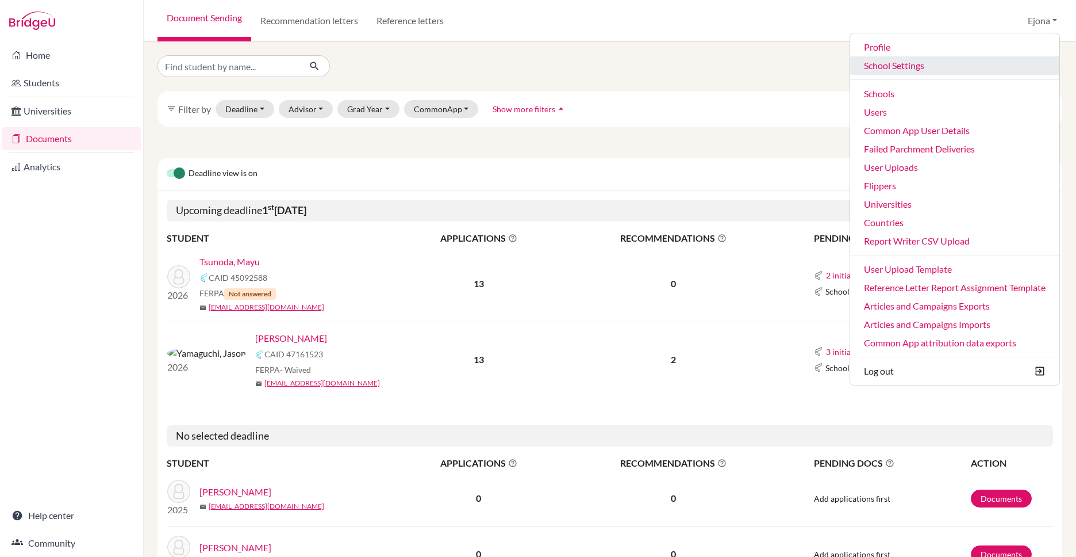
click at [909, 65] on link "School Settings" at bounding box center [954, 65] width 209 height 18
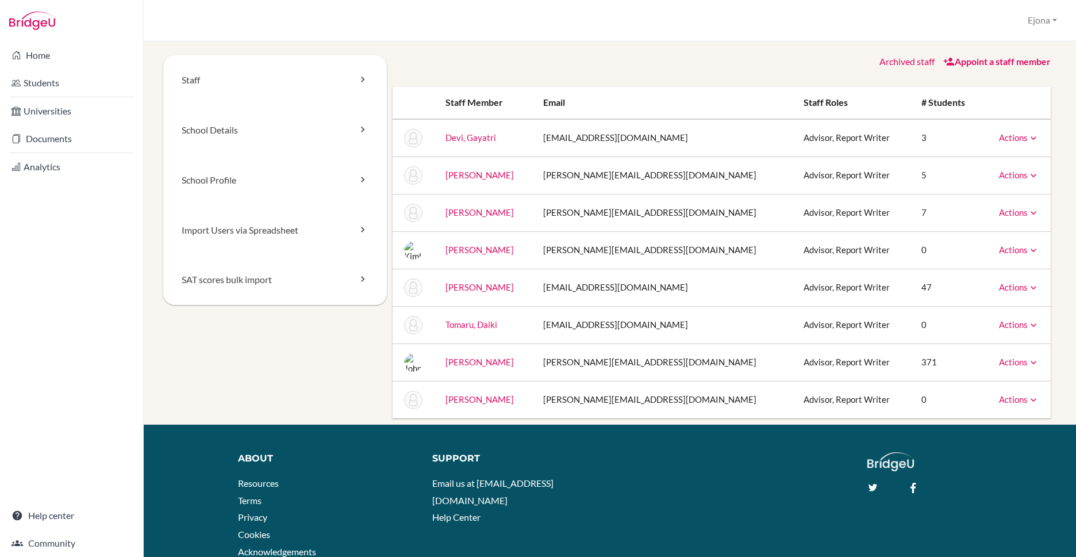
click at [1025, 209] on link "Actions" at bounding box center [1019, 212] width 40 height 10
click at [654, 44] on div "Staff School Details School Profile Import Users via Spreadsheet SAT scores bul…" at bounding box center [610, 298] width 933 height 515
click at [910, 60] on link "Archived staff" at bounding box center [907, 61] width 55 height 11
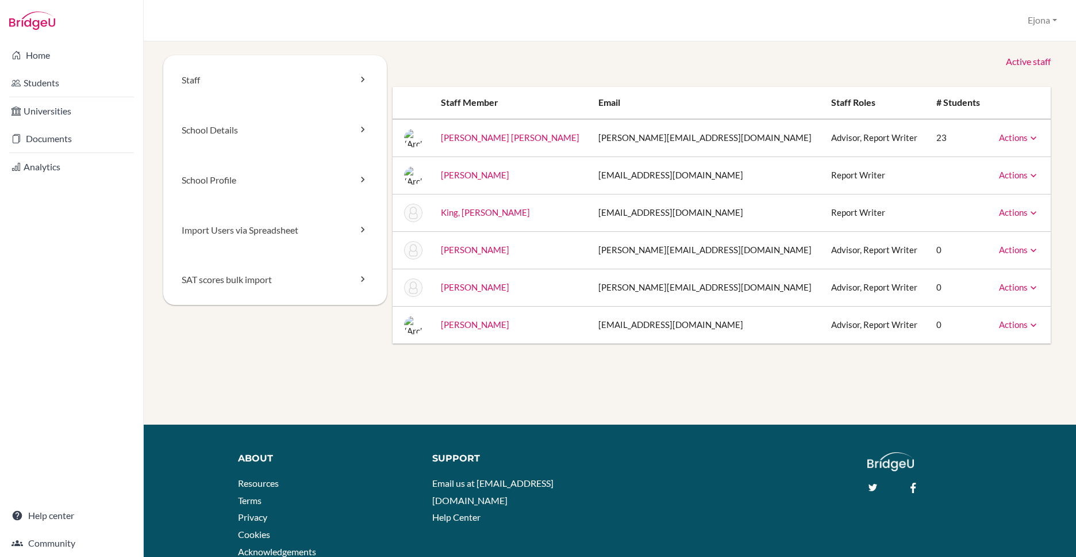
click at [1028, 60] on link "Active staff" at bounding box center [1028, 61] width 45 height 13
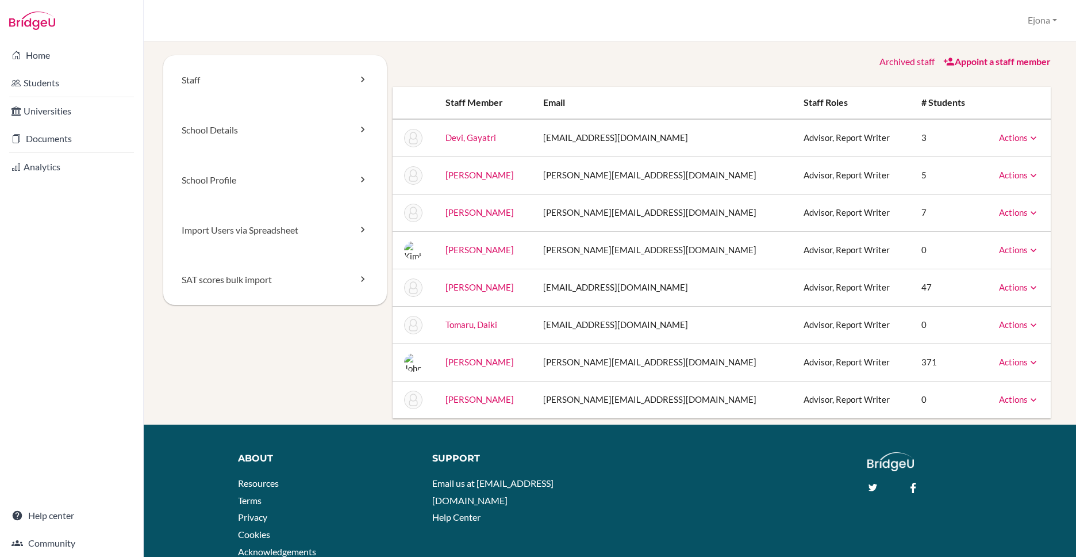
click at [631, 55] on div "Archived staff Appoint a staff member" at bounding box center [722, 61] width 659 height 13
click at [44, 52] on link "Home" at bounding box center [71, 55] width 139 height 23
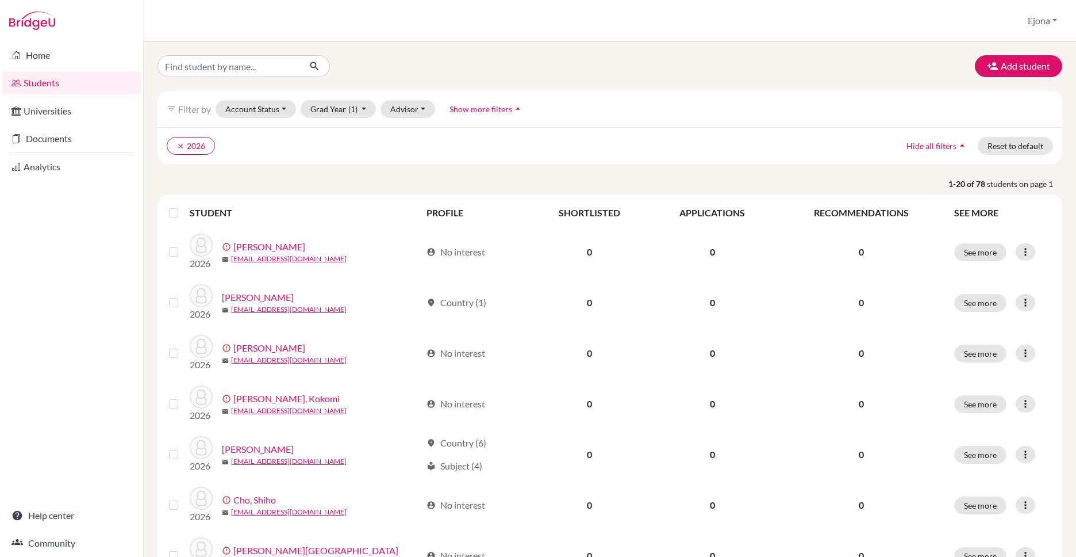
click at [502, 108] on span "Show more filters" at bounding box center [481, 109] width 63 height 10
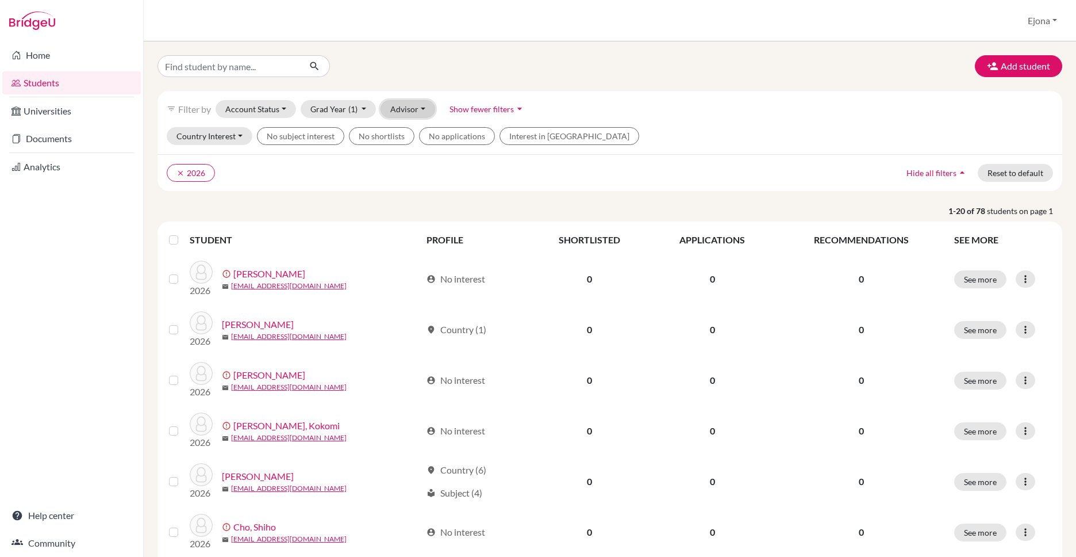
click at [407, 106] on button "Advisor" at bounding box center [408, 109] width 55 height 18
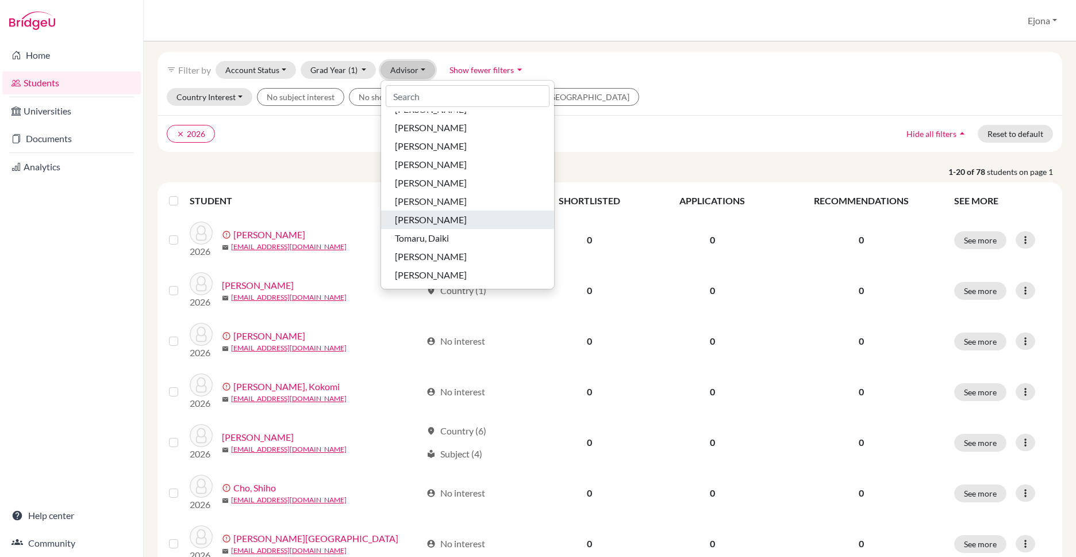
scroll to position [50, 0]
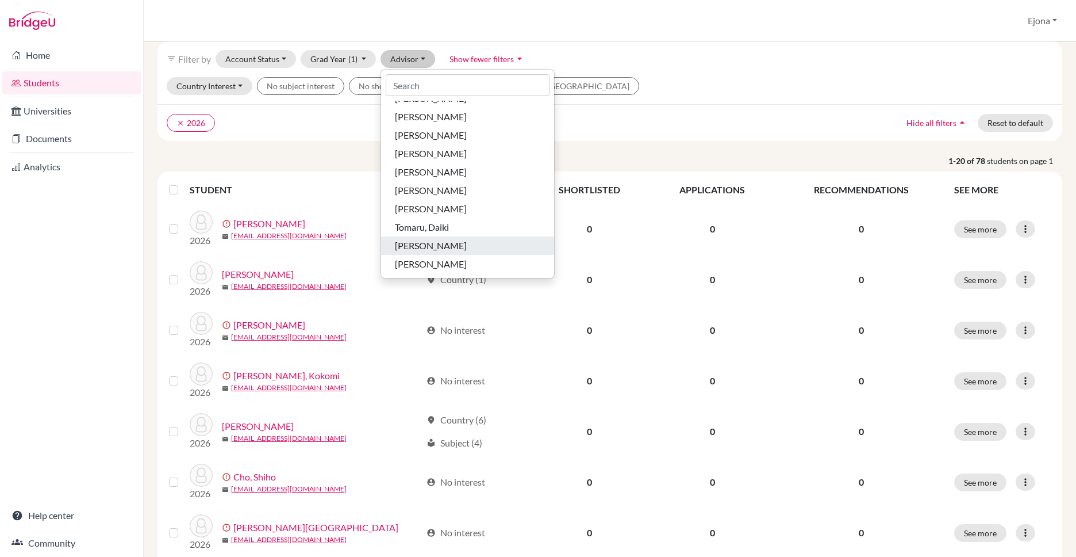
click at [447, 245] on span "[PERSON_NAME]" at bounding box center [431, 246] width 72 height 14
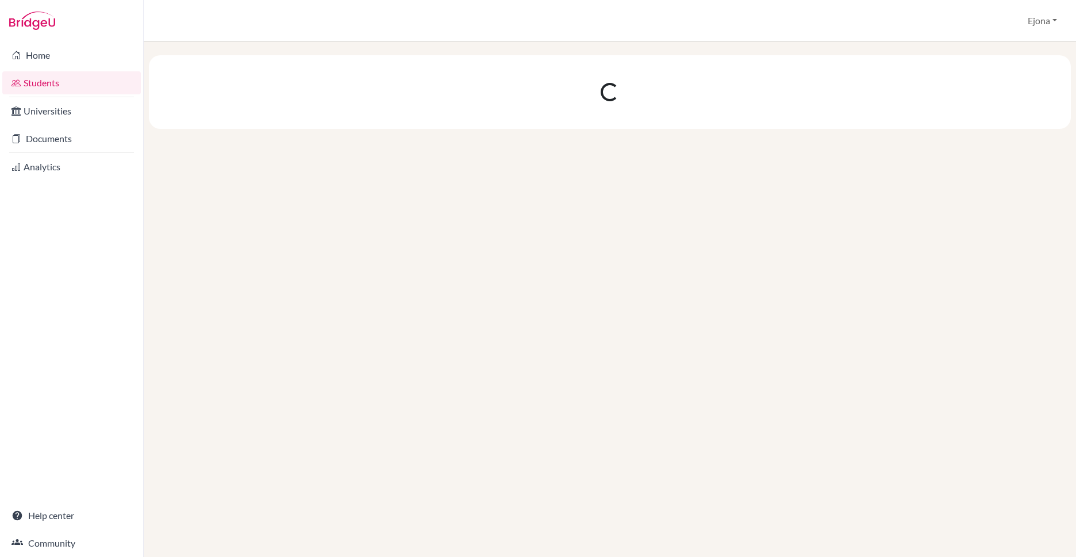
scroll to position [0, 0]
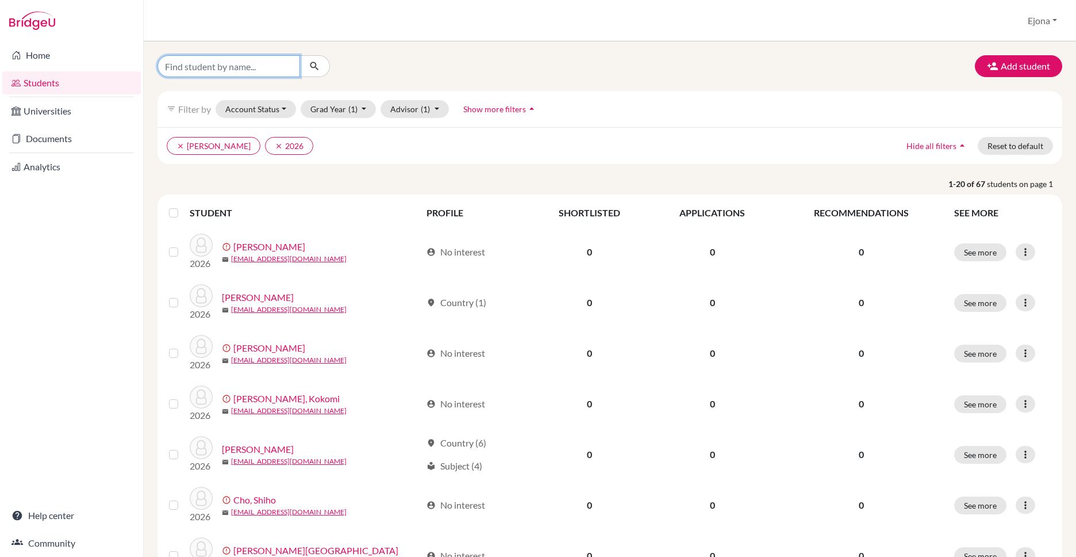
click at [255, 66] on input "Find student by name..." at bounding box center [229, 66] width 143 height 22
click at [509, 47] on div "Add student filter_list Filter by Account Status Active accounts Archived accou…" at bounding box center [610, 298] width 933 height 515
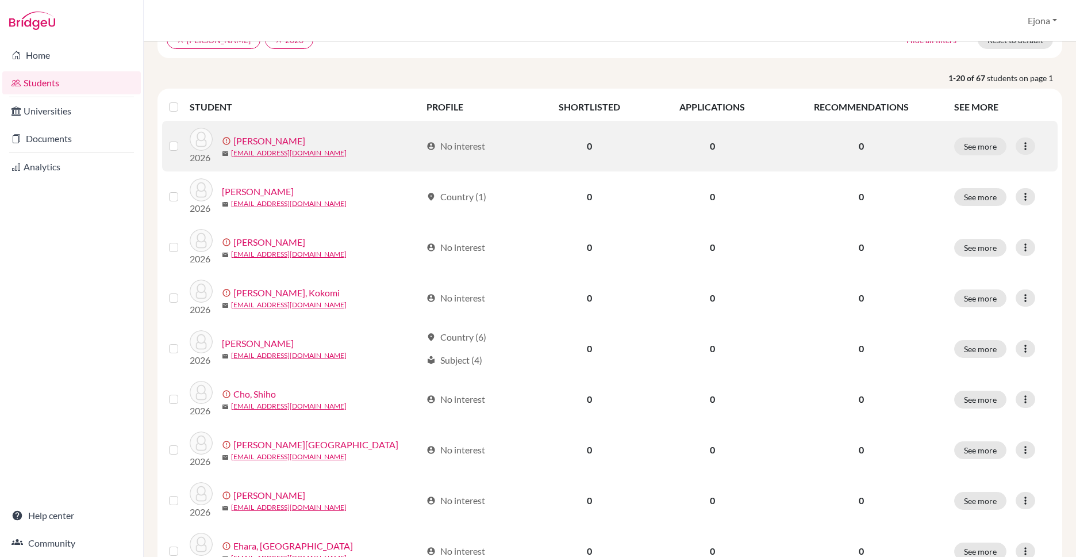
scroll to position [170, 0]
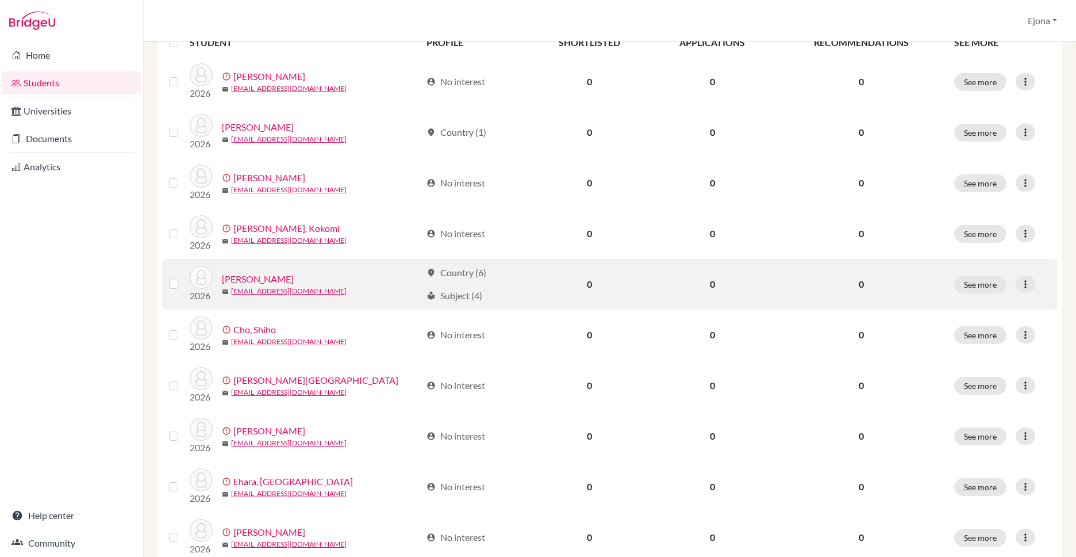
click at [251, 279] on link "[PERSON_NAME]" at bounding box center [258, 279] width 72 height 14
